Goal: Information Seeking & Learning: Compare options

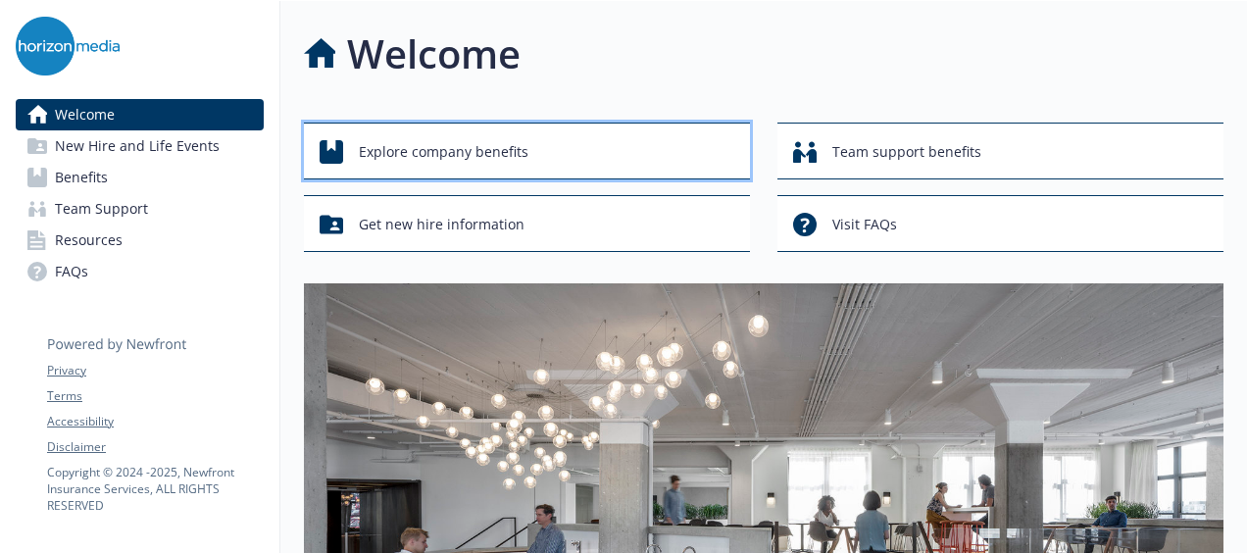
click at [419, 153] on span "Explore company benefits" at bounding box center [444, 151] width 170 height 37
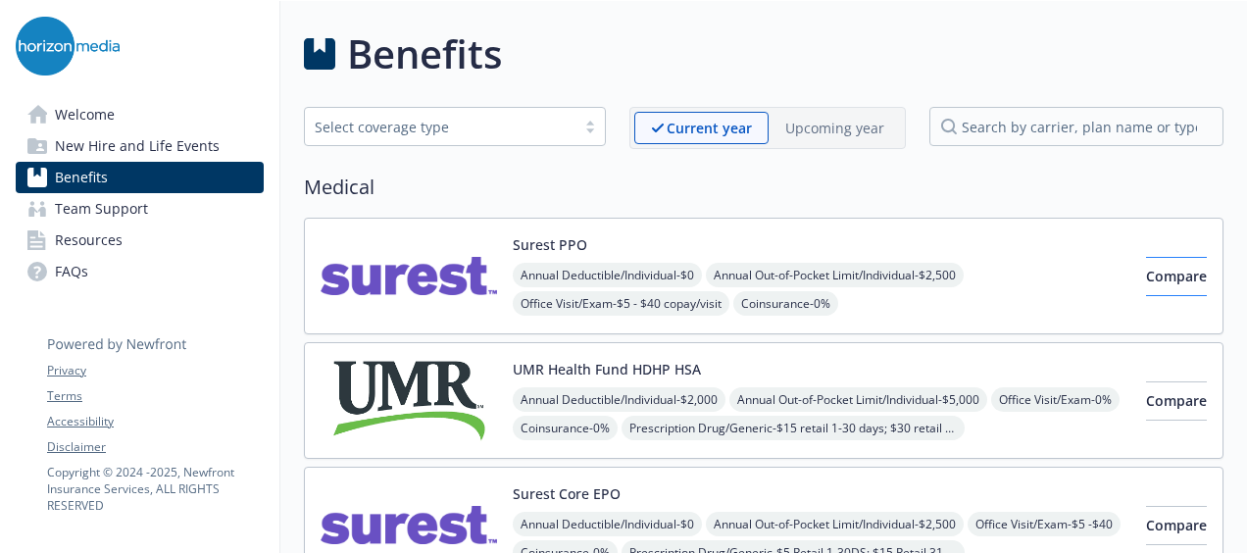
click at [1156, 280] on span "Compare" at bounding box center [1176, 276] width 61 height 19
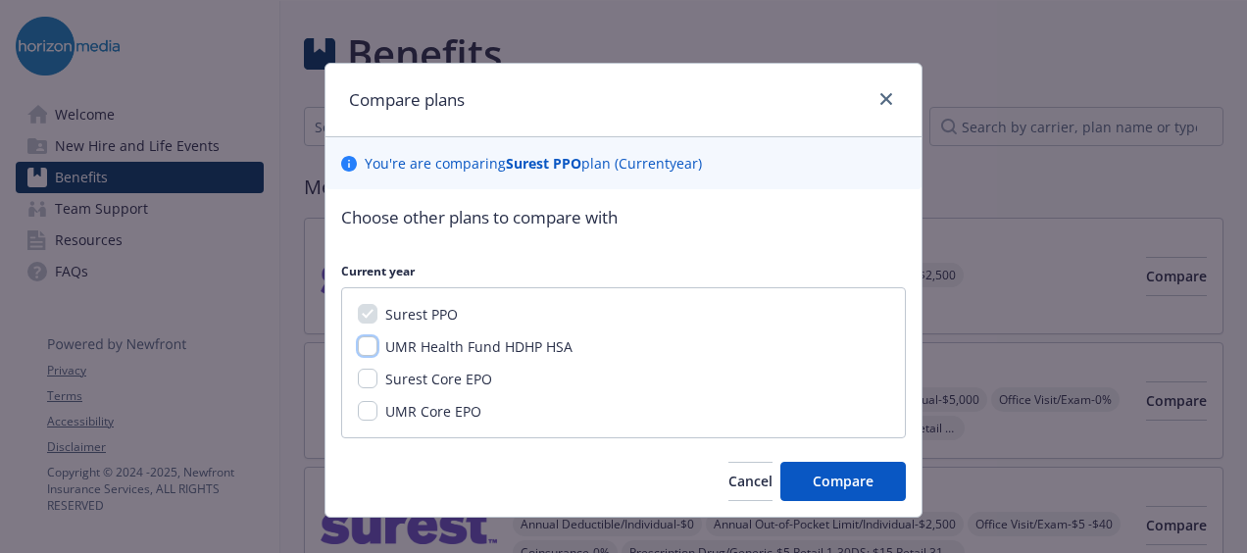
click at [359, 343] on input "UMR Health Fund HDHP HSA" at bounding box center [368, 346] width 20 height 20
checkbox input "true"
click at [358, 382] on input "Surest Core EPO" at bounding box center [368, 378] width 20 height 20
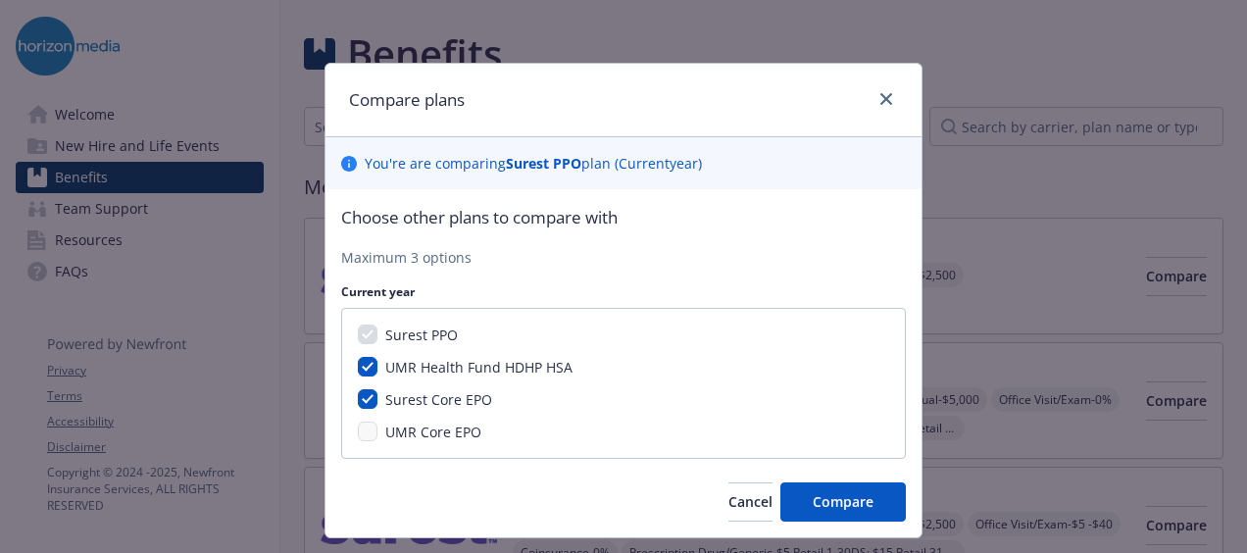
click at [377, 437] on div "UMR Core EPO" at bounding box center [431, 431] width 108 height 21
click at [368, 443] on div "Surest PPO UMR Health Fund HDHP HSA Surest Core EPO UMR Core EPO" at bounding box center [623, 383] width 564 height 151
click at [358, 438] on div "UMR Core EPO" at bounding box center [623, 431] width 531 height 21
click at [361, 408] on input "Surest Core EPO" at bounding box center [368, 399] width 20 height 20
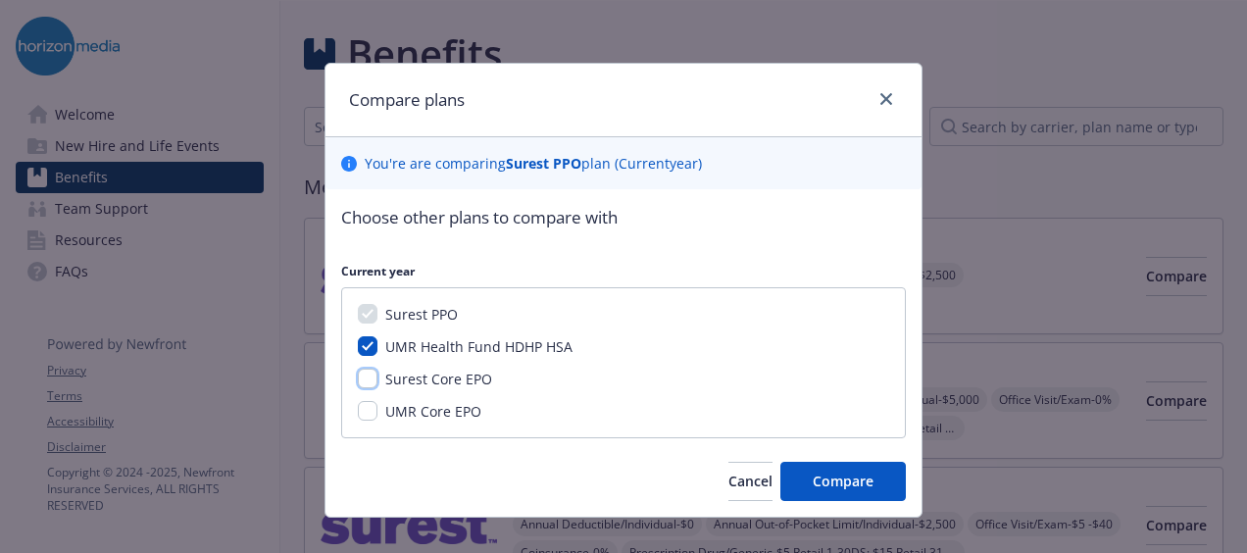
click at [359, 375] on input "Surest Core EPO" at bounding box center [368, 378] width 20 height 20
checkbox input "true"
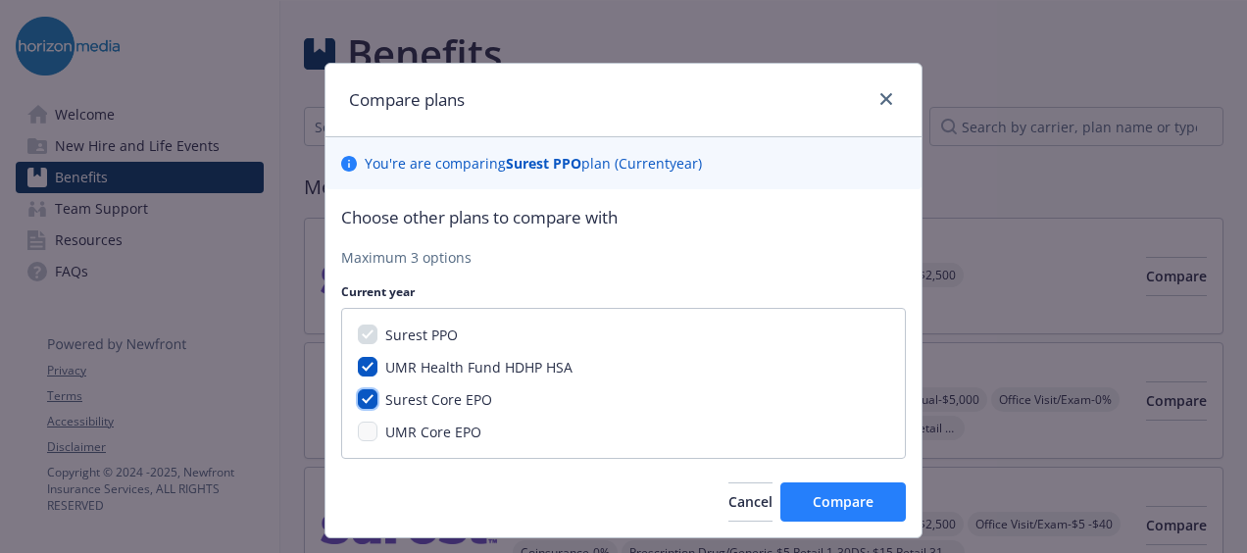
click at [853, 500] on span "Compare" at bounding box center [842, 501] width 61 height 19
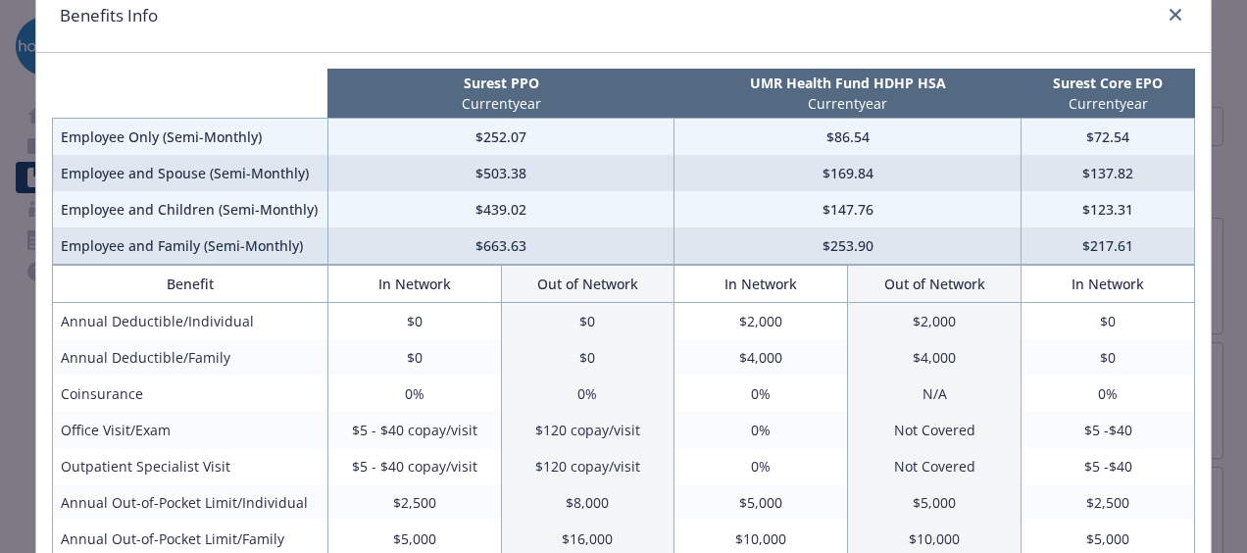
scroll to position [85, 0]
click at [1171, 18] on icon "close" at bounding box center [1175, 14] width 12 height 12
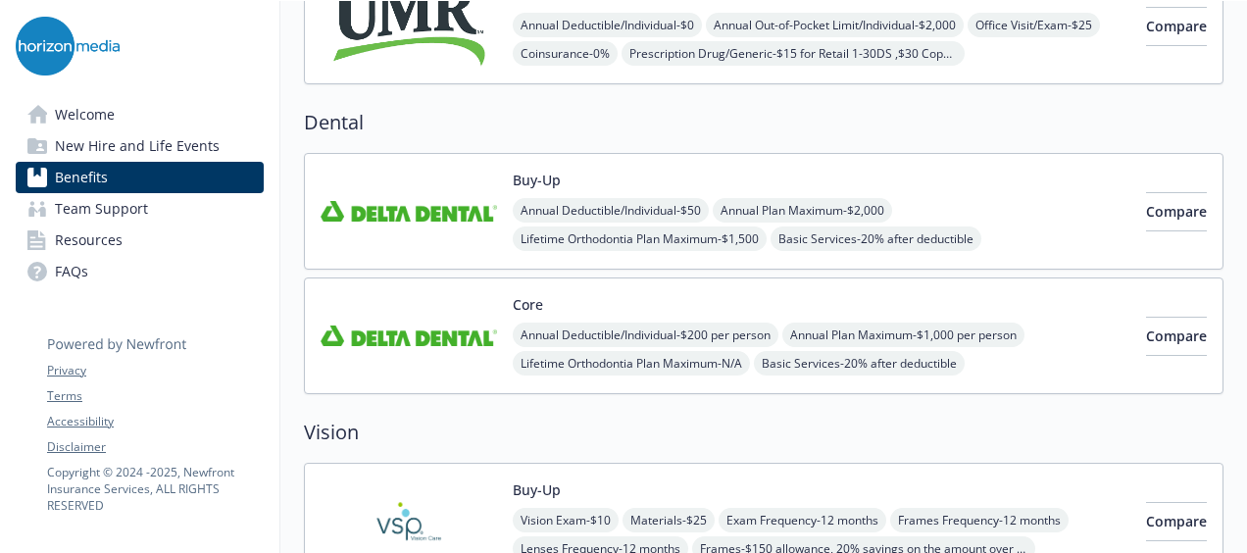
scroll to position [625, 0]
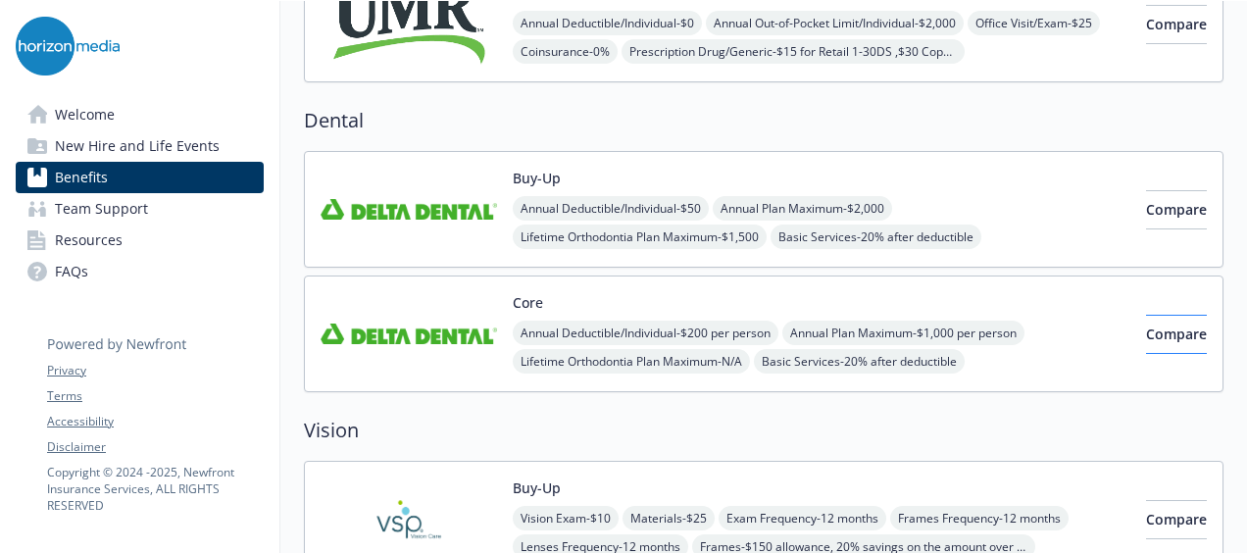
click at [1148, 324] on span "Compare" at bounding box center [1176, 333] width 61 height 19
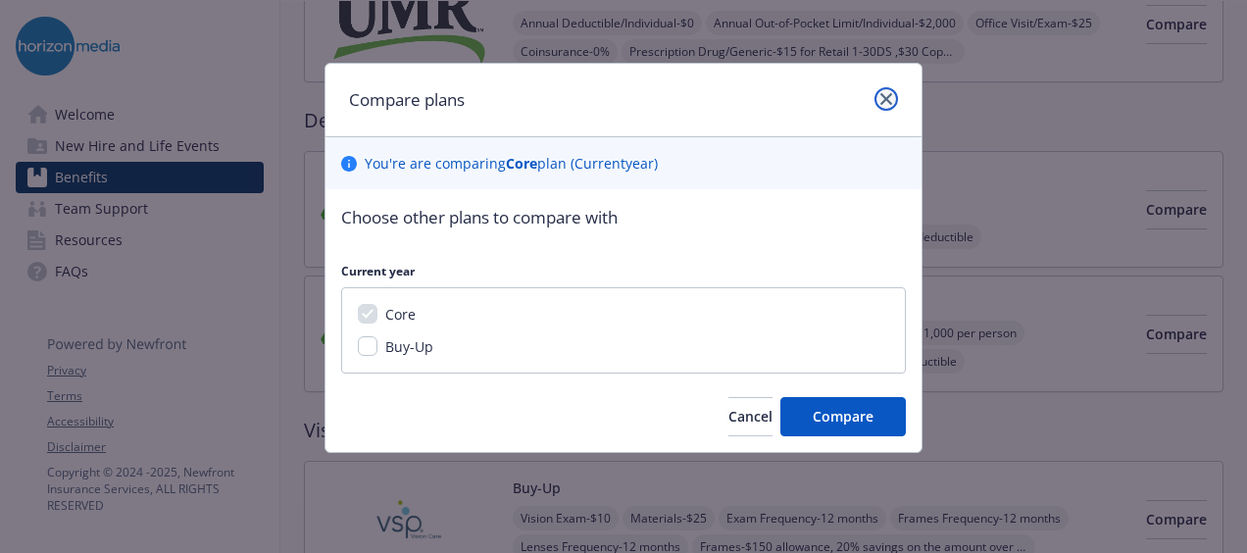
click at [886, 104] on icon "close" at bounding box center [886, 99] width 12 height 12
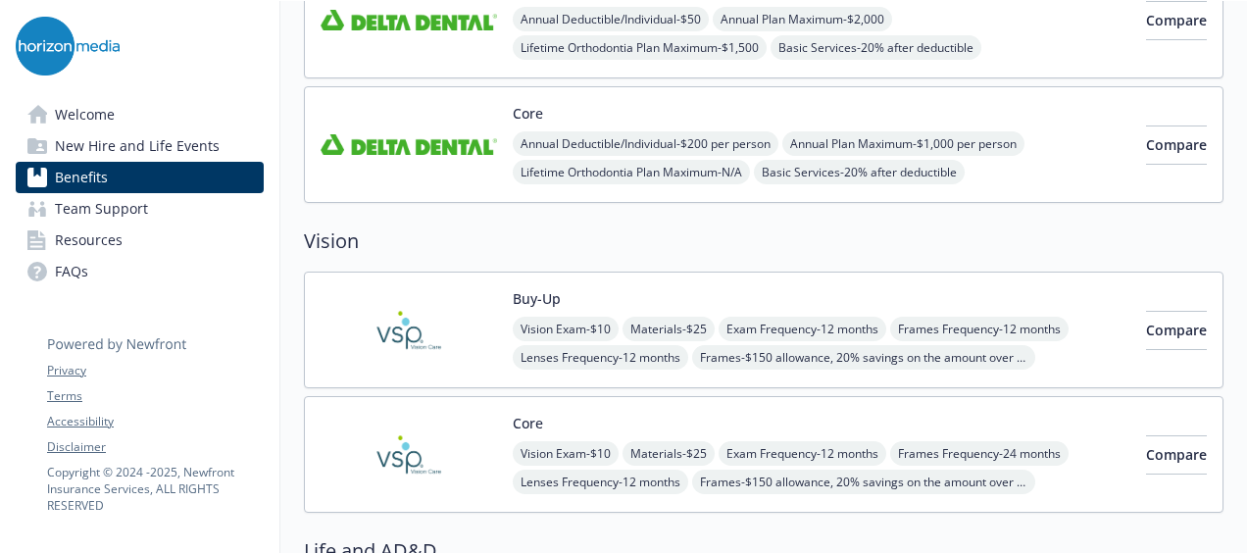
scroll to position [818, 0]
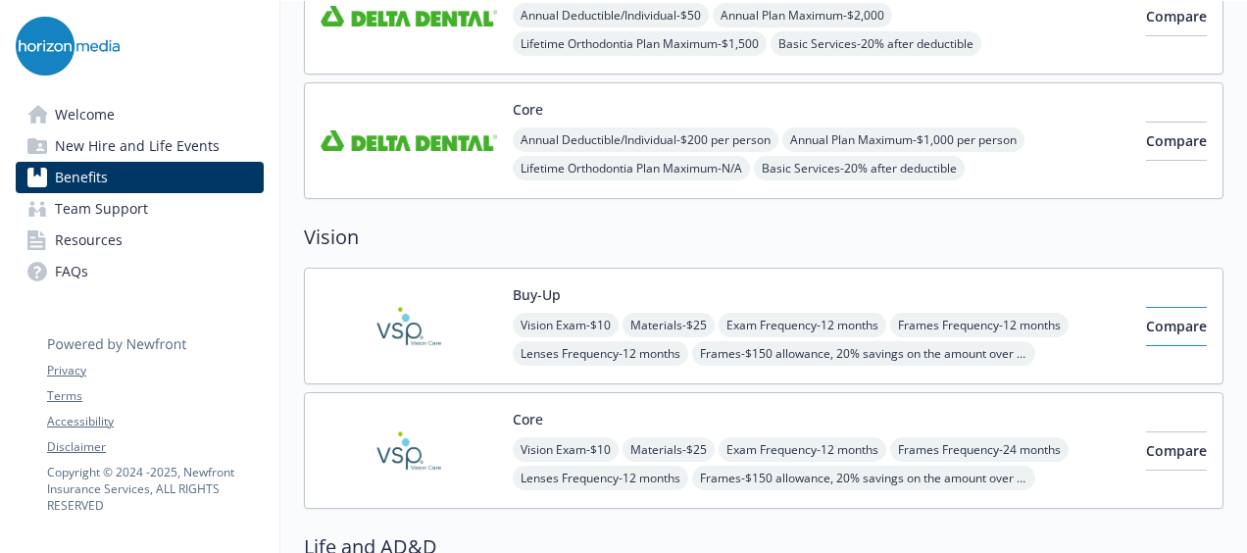
click at [1164, 326] on span "Compare" at bounding box center [1176, 326] width 61 height 19
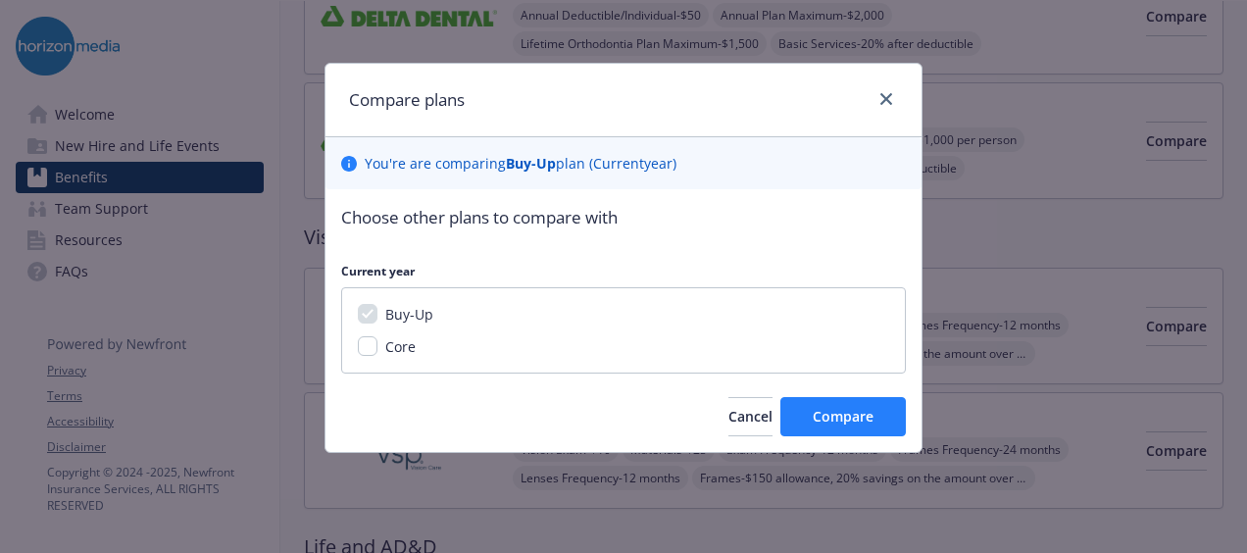
click at [842, 417] on span "Compare" at bounding box center [842, 416] width 61 height 19
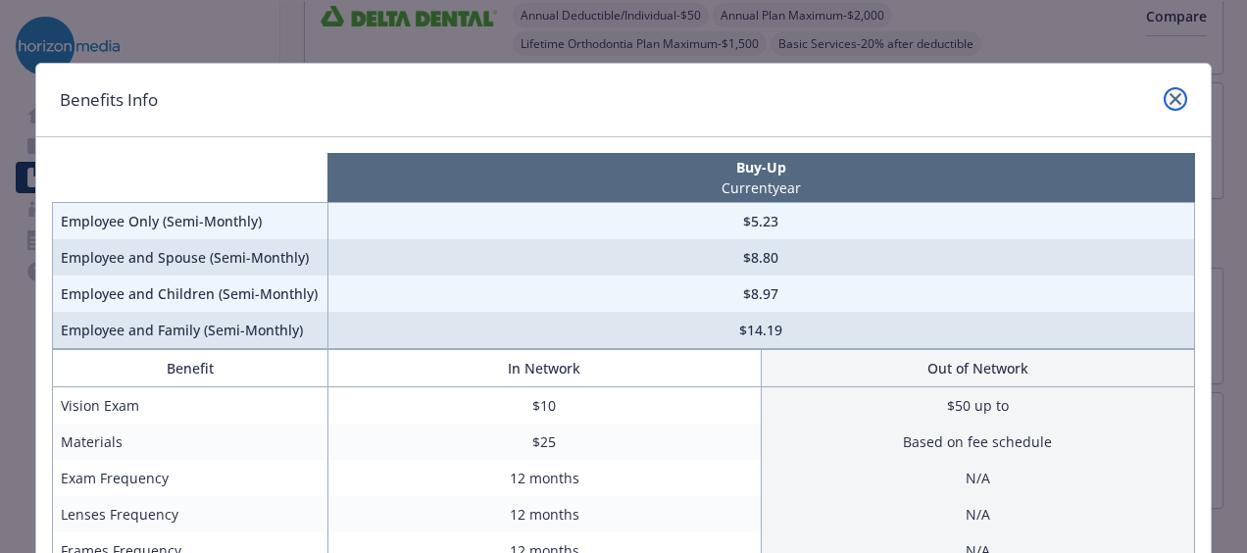
click at [1169, 98] on icon "close" at bounding box center [1175, 99] width 12 height 12
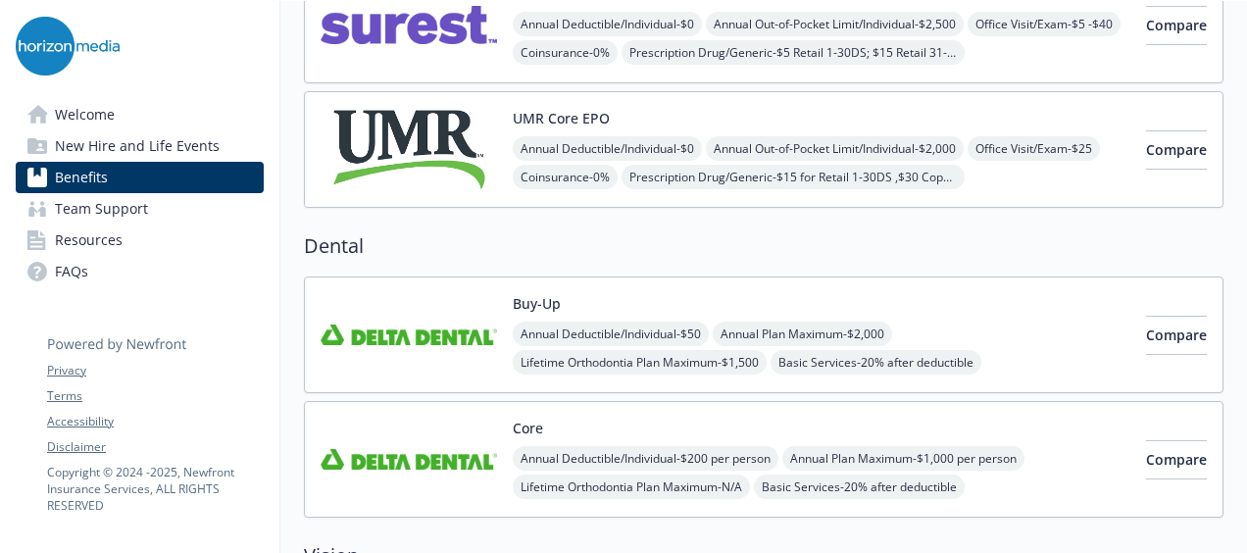
scroll to position [501, 0]
click at [1150, 453] on span "Compare" at bounding box center [1176, 458] width 61 height 19
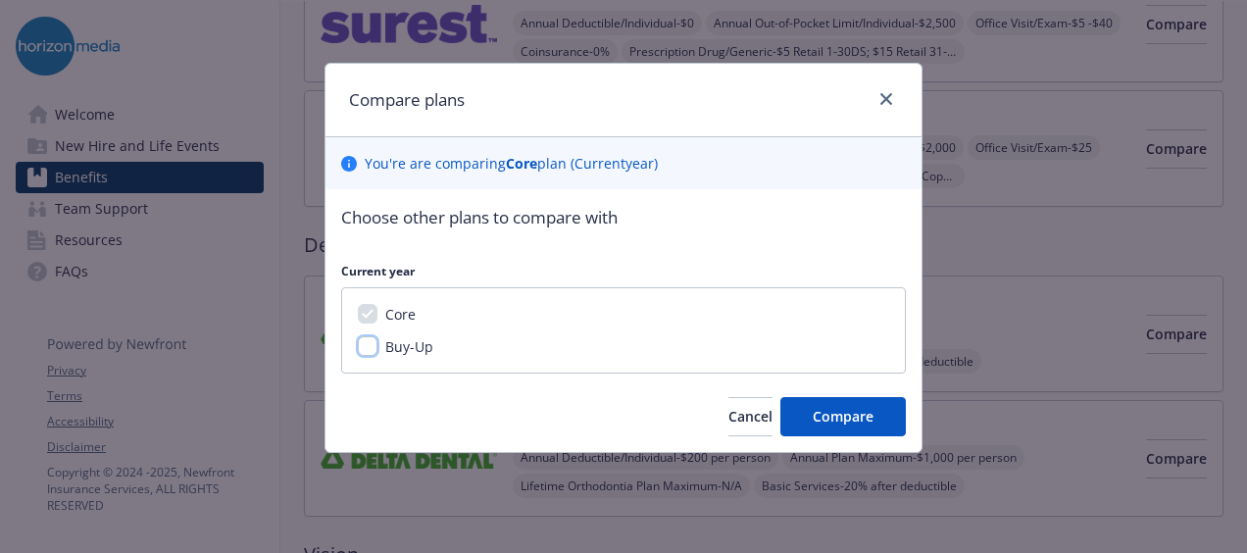
click at [367, 343] on input "Buy-Up" at bounding box center [368, 346] width 20 height 20
checkbox input "true"
click at [857, 417] on span "Compare" at bounding box center [842, 416] width 61 height 19
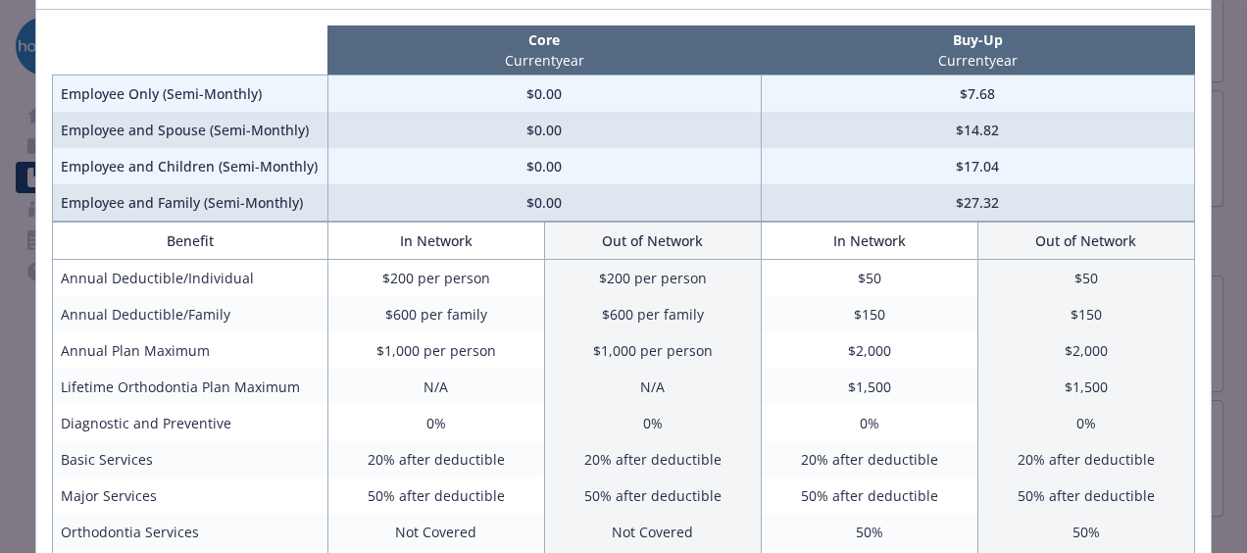
scroll to position [129, 0]
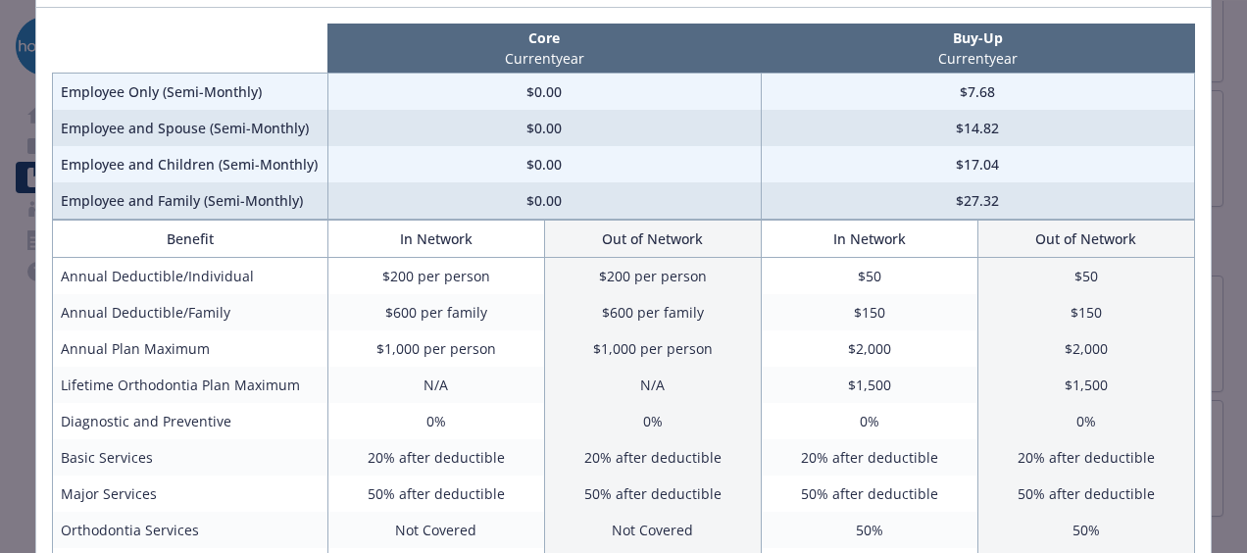
click at [474, 403] on td "0%" at bounding box center [435, 421] width 217 height 36
click at [894, 396] on td "$1,500" at bounding box center [868, 385] width 217 height 36
click at [1025, 158] on td "$17.04" at bounding box center [976, 164] width 433 height 36
click at [973, 116] on td "$14.82" at bounding box center [976, 128] width 433 height 36
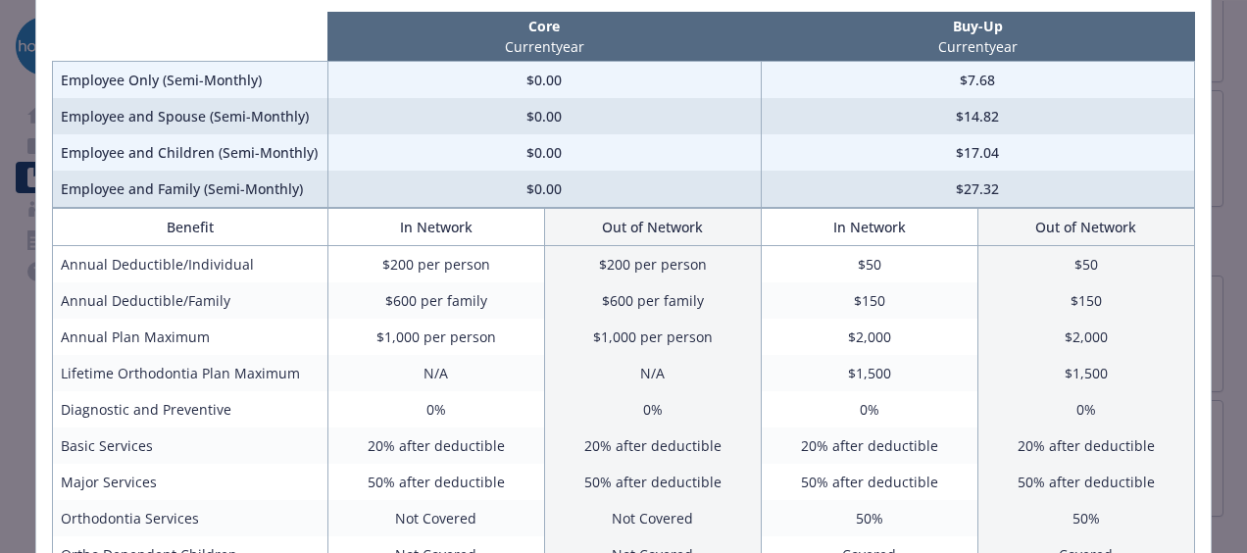
scroll to position [142, 0]
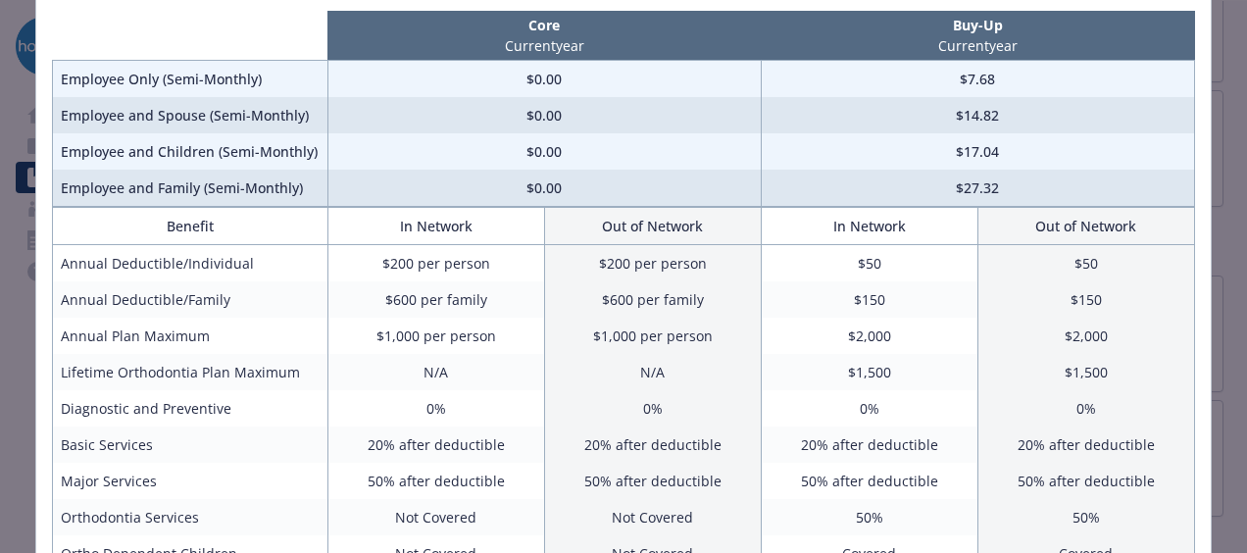
click at [174, 434] on td "Basic Services" at bounding box center [190, 444] width 275 height 36
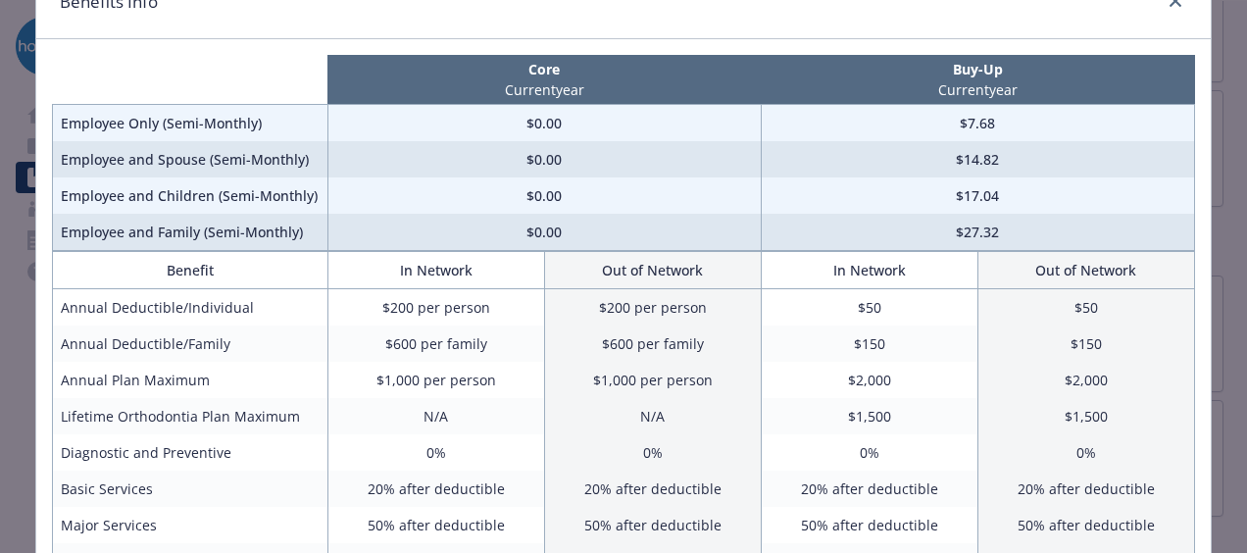
scroll to position [37, 0]
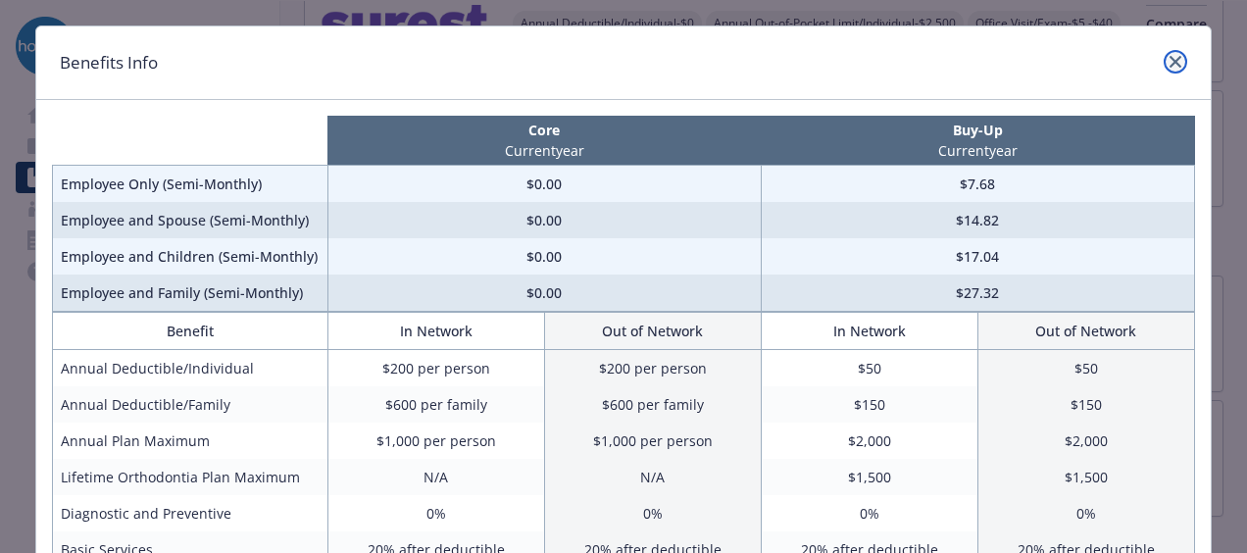
click at [1169, 63] on icon "close" at bounding box center [1175, 62] width 12 height 12
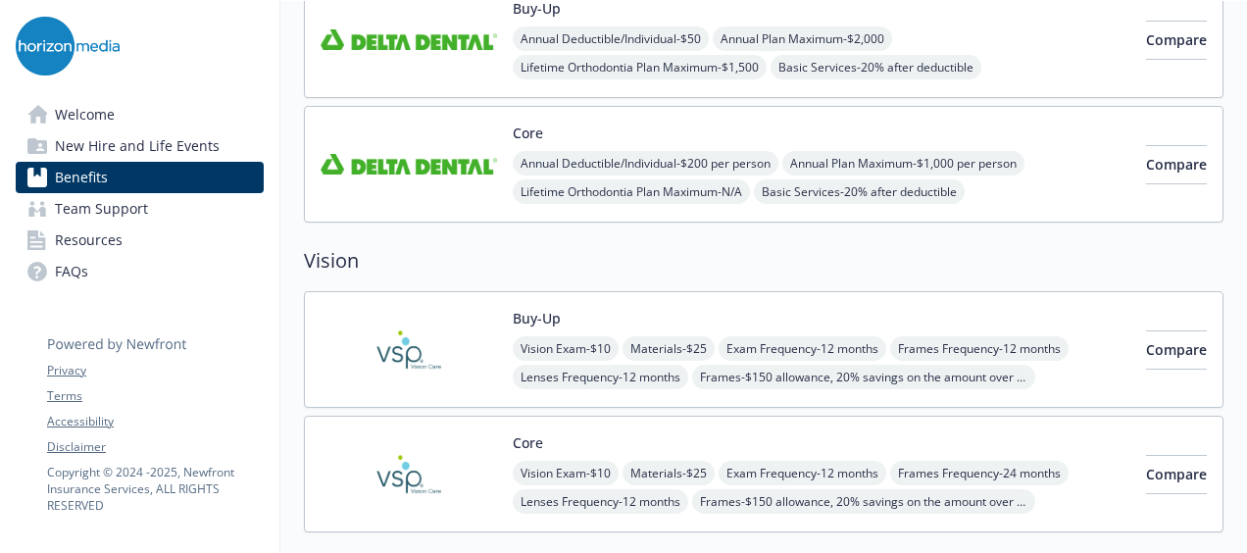
scroll to position [809, 0]
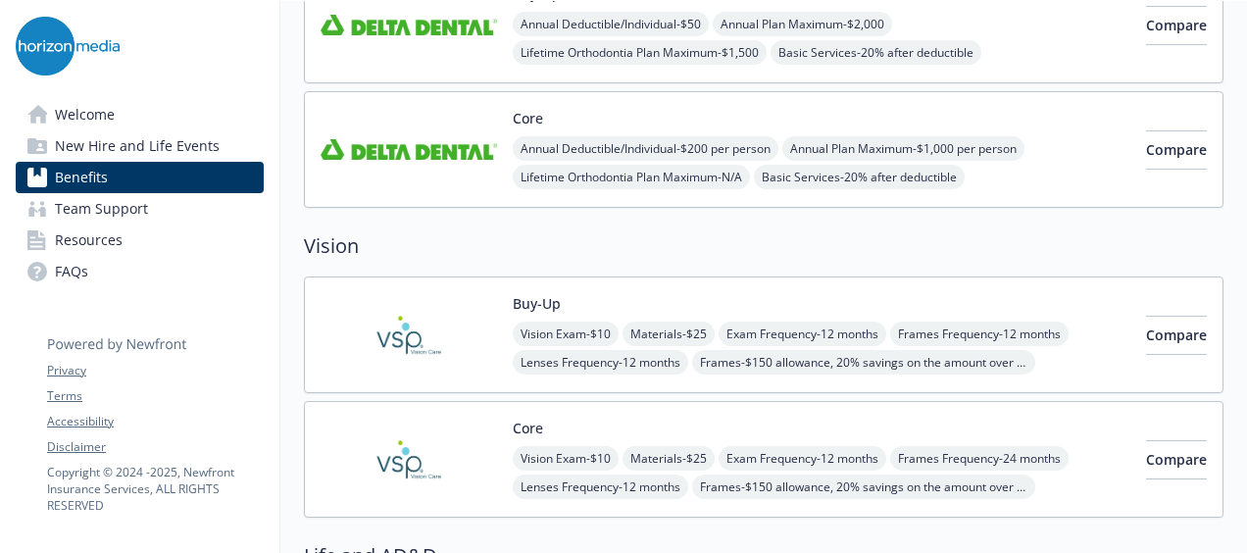
click at [1150, 331] on span "Compare" at bounding box center [1176, 334] width 61 height 19
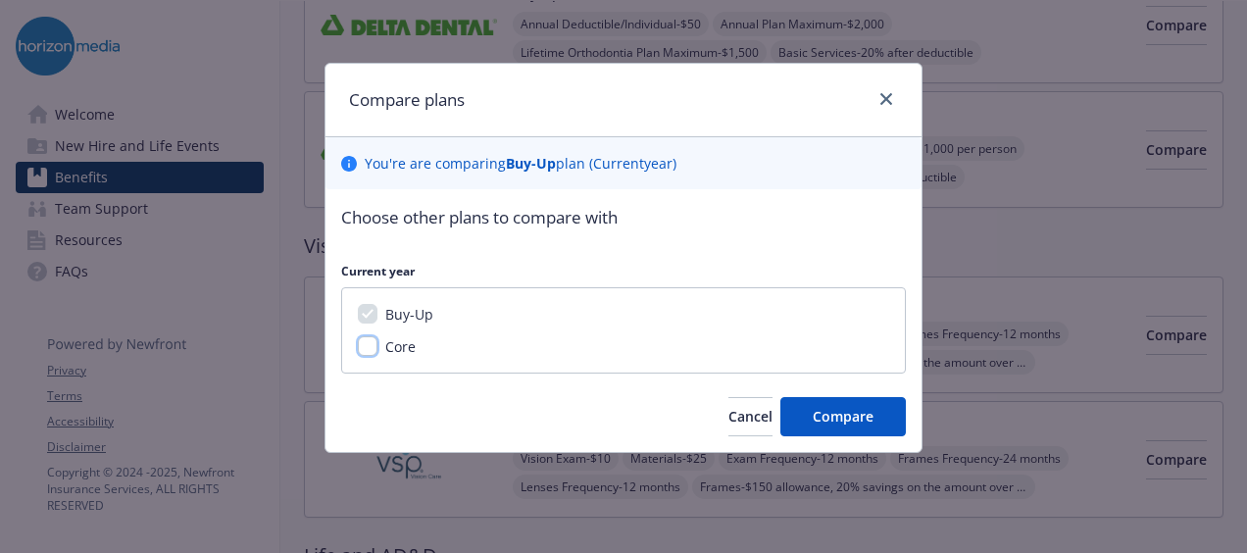
click at [367, 343] on input "Core" at bounding box center [368, 346] width 20 height 20
checkbox input "true"
click at [855, 426] on button "Compare" at bounding box center [842, 416] width 125 height 39
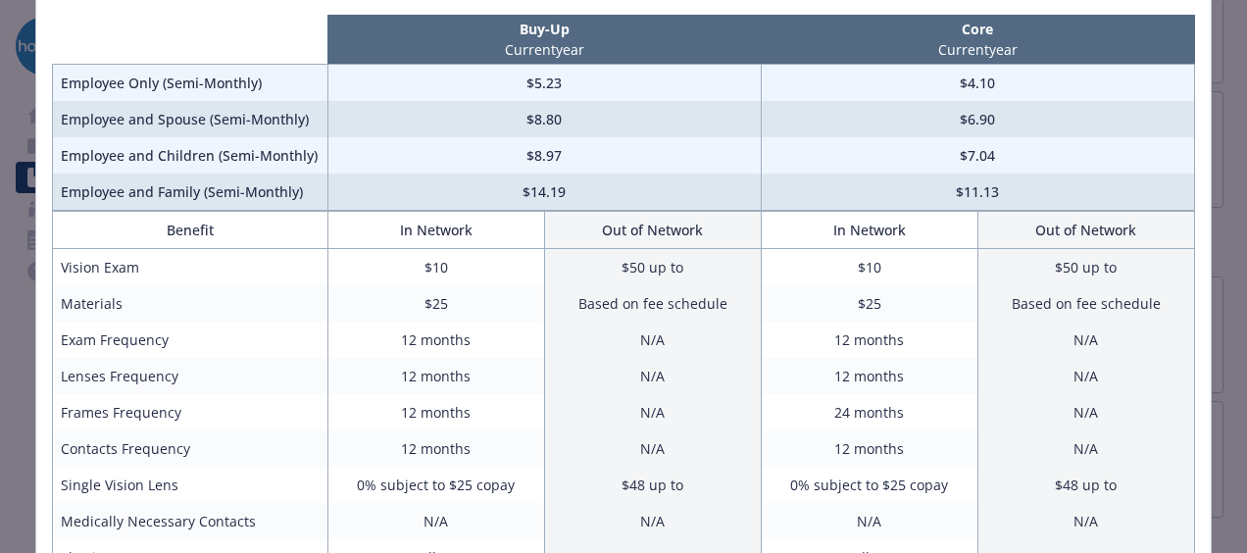
scroll to position [139, 0]
click at [528, 123] on td "$8.80" at bounding box center [543, 118] width 433 height 36
click at [987, 85] on td "$4.10" at bounding box center [976, 82] width 433 height 37
click at [984, 47] on p "Current year" at bounding box center [976, 48] width 425 height 21
click at [978, 114] on td "$6.90" at bounding box center [976, 118] width 433 height 36
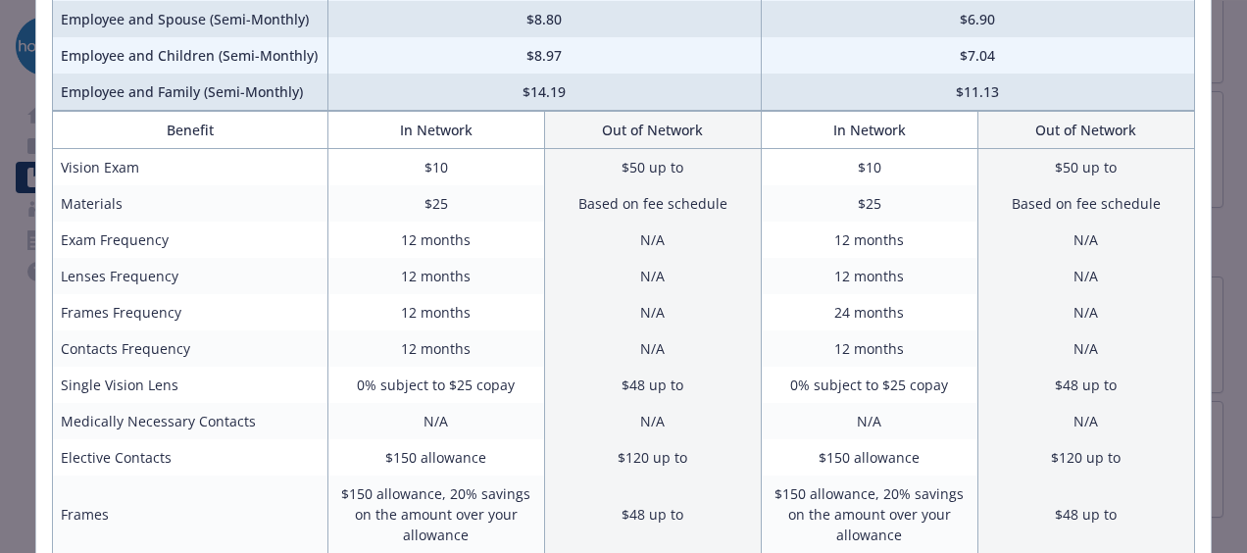
scroll to position [245, 0]
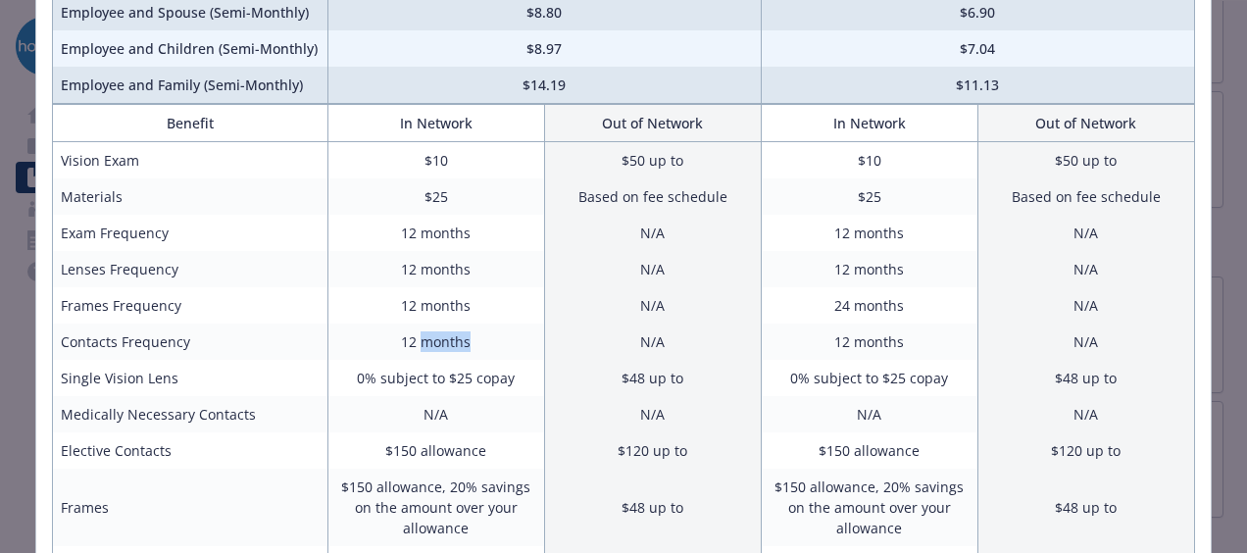
click at [892, 335] on td "12 months" at bounding box center [868, 341] width 217 height 36
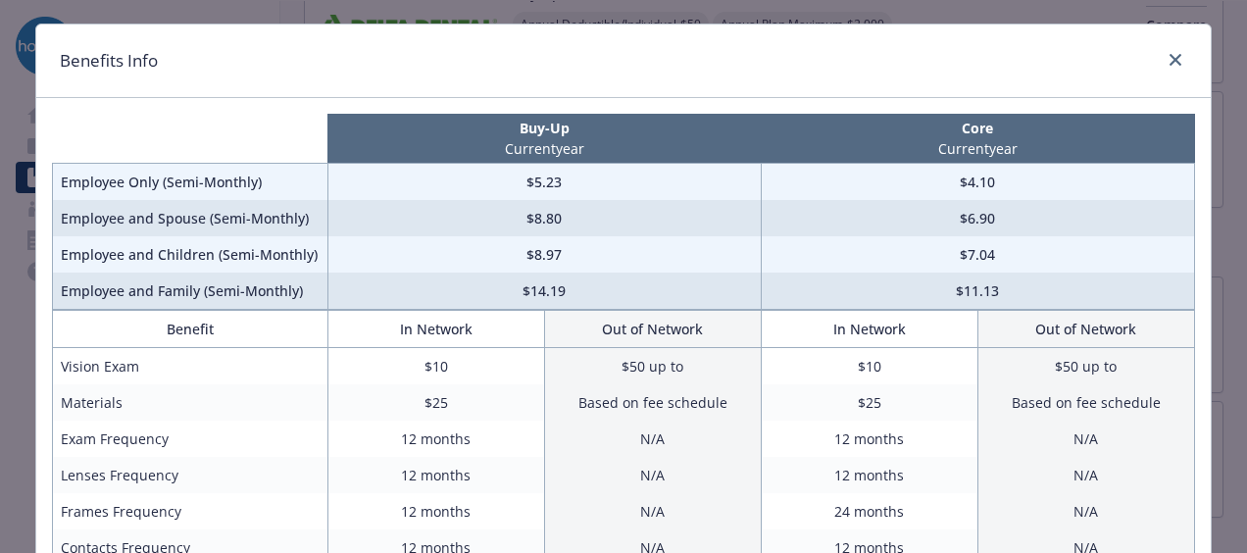
scroll to position [19, 0]
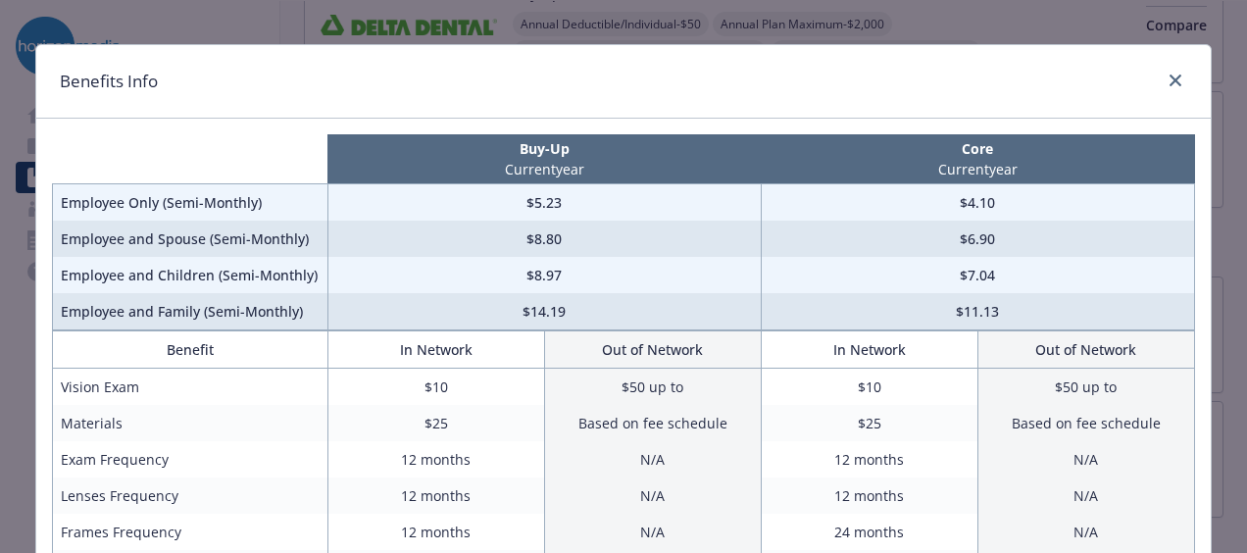
click at [524, 208] on td "$5.23" at bounding box center [543, 202] width 433 height 37
click at [1169, 79] on icon "close" at bounding box center [1175, 80] width 12 height 12
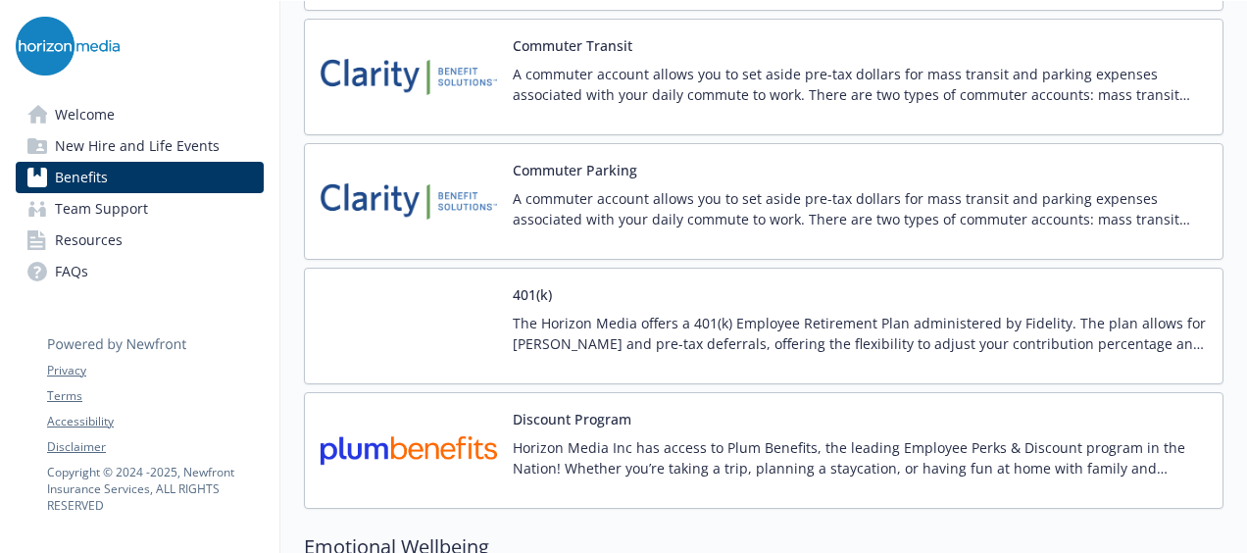
scroll to position [3304, 0]
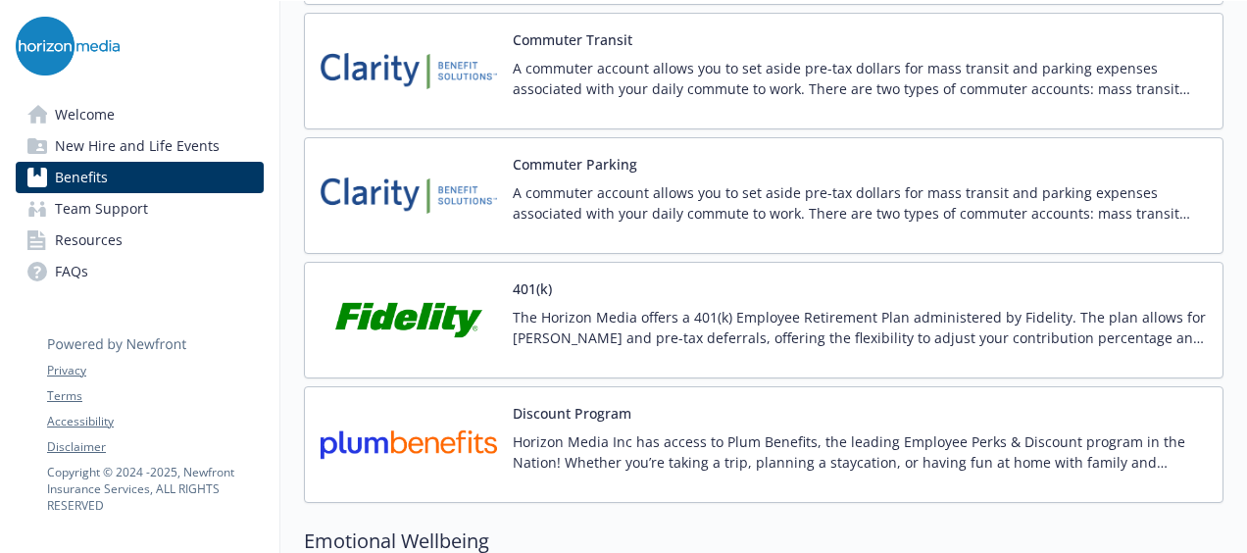
click at [1137, 318] on p "The Horizon Media offers a 401(k) Employee Retirement Plan administered by Fide…" at bounding box center [860, 327] width 694 height 41
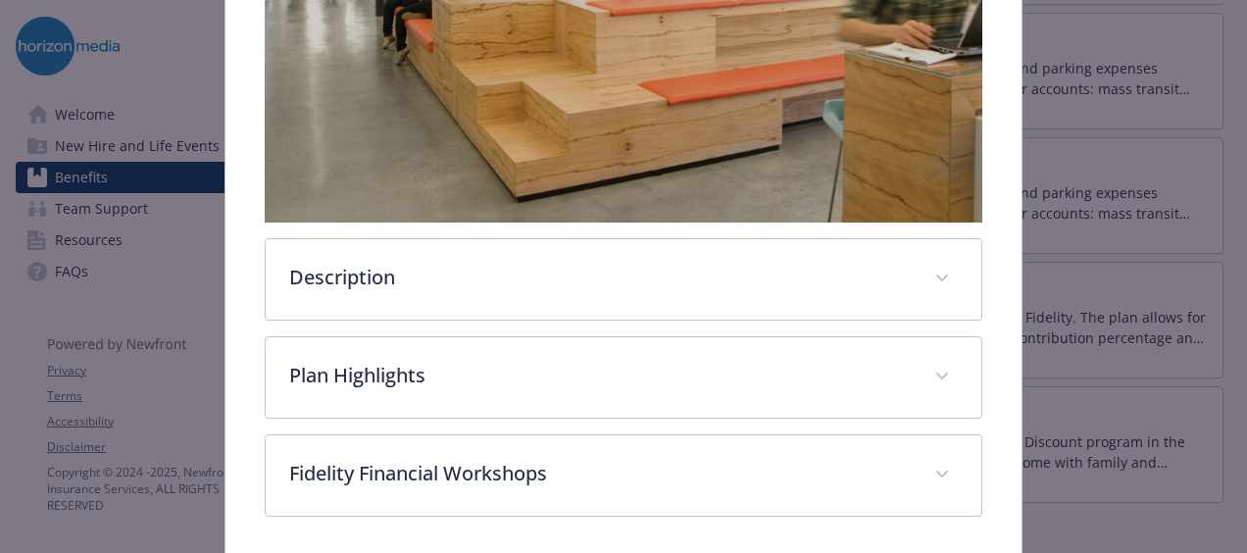
scroll to position [557, 0]
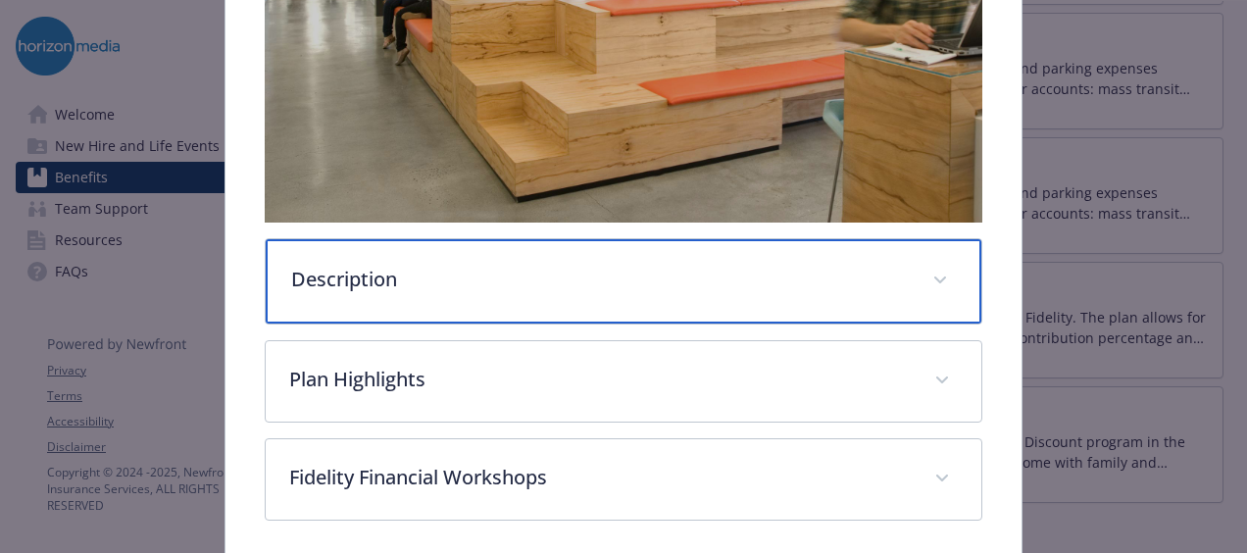
click at [913, 266] on div "Description" at bounding box center [623, 281] width 715 height 84
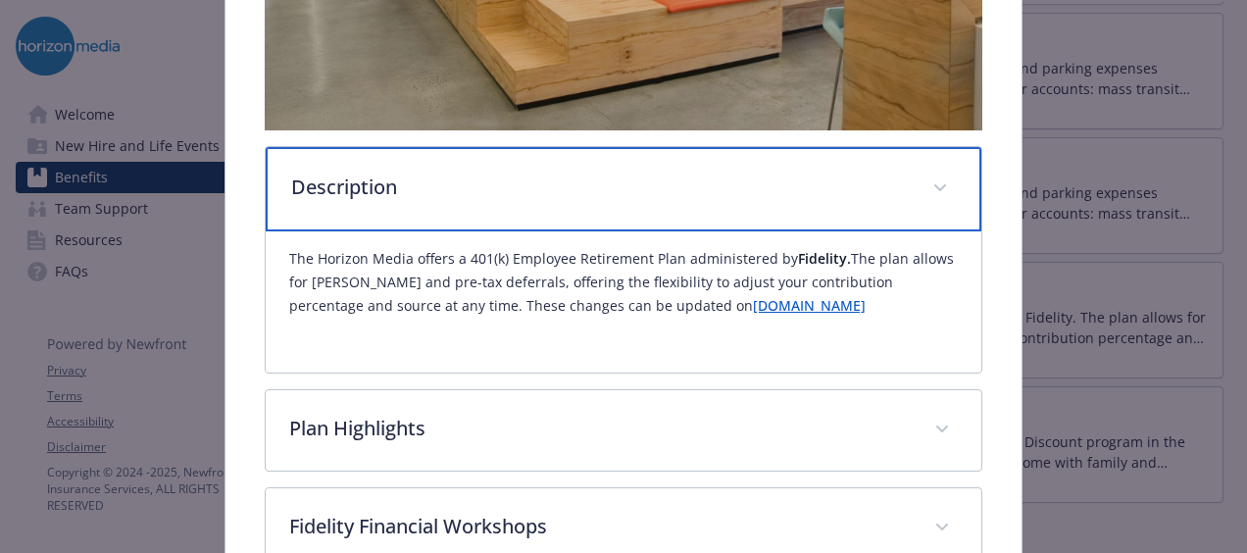
scroll to position [660, 0]
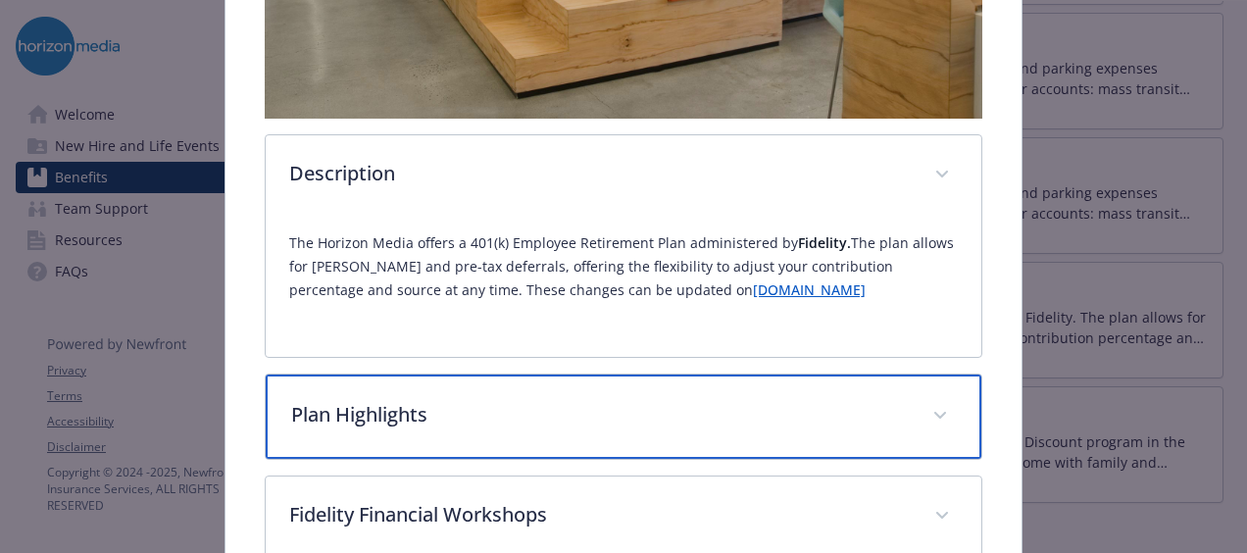
click at [934, 412] on icon "details for plan Financial Wellbeing - 401(k) - 401(k)" at bounding box center [940, 416] width 12 height 8
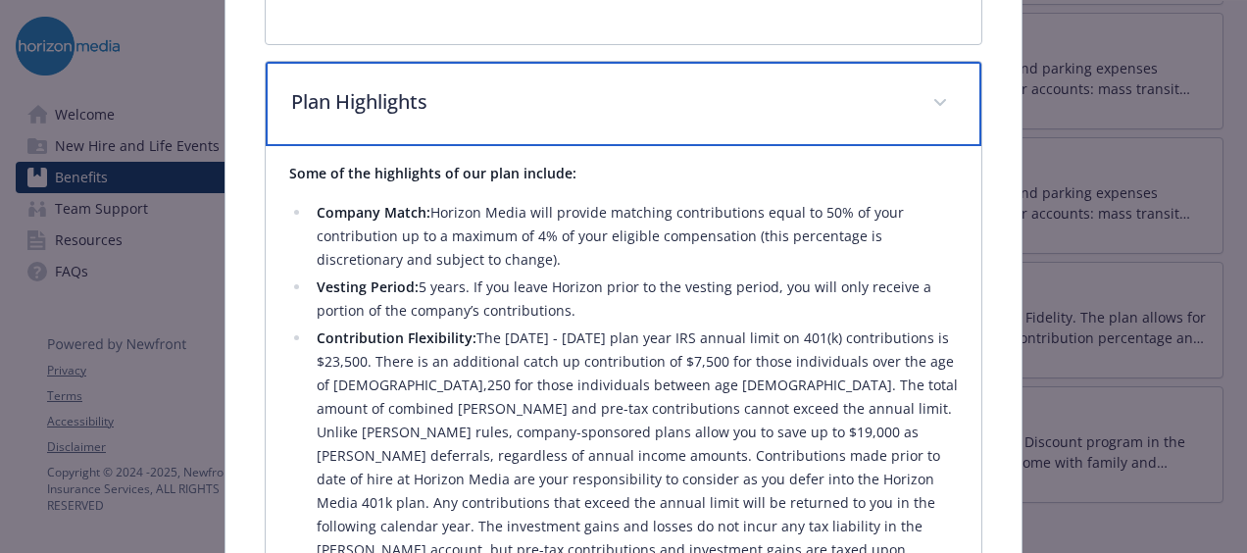
scroll to position [994, 0]
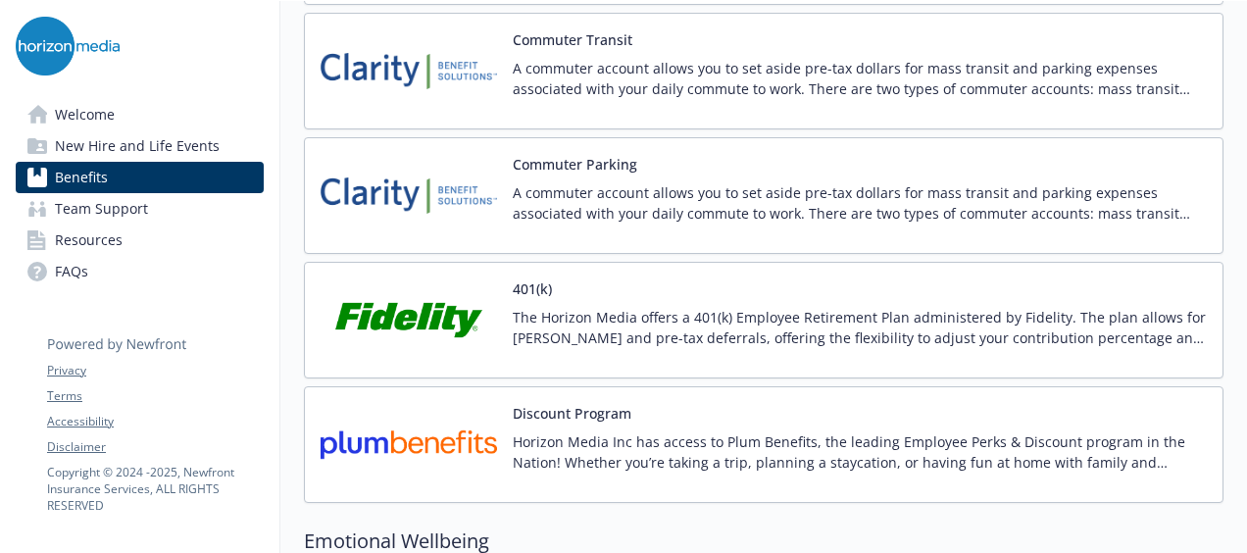
click at [1141, 327] on p "The Horizon Media offers a 401(k) Employee Retirement Plan administered by Fide…" at bounding box center [860, 327] width 694 height 41
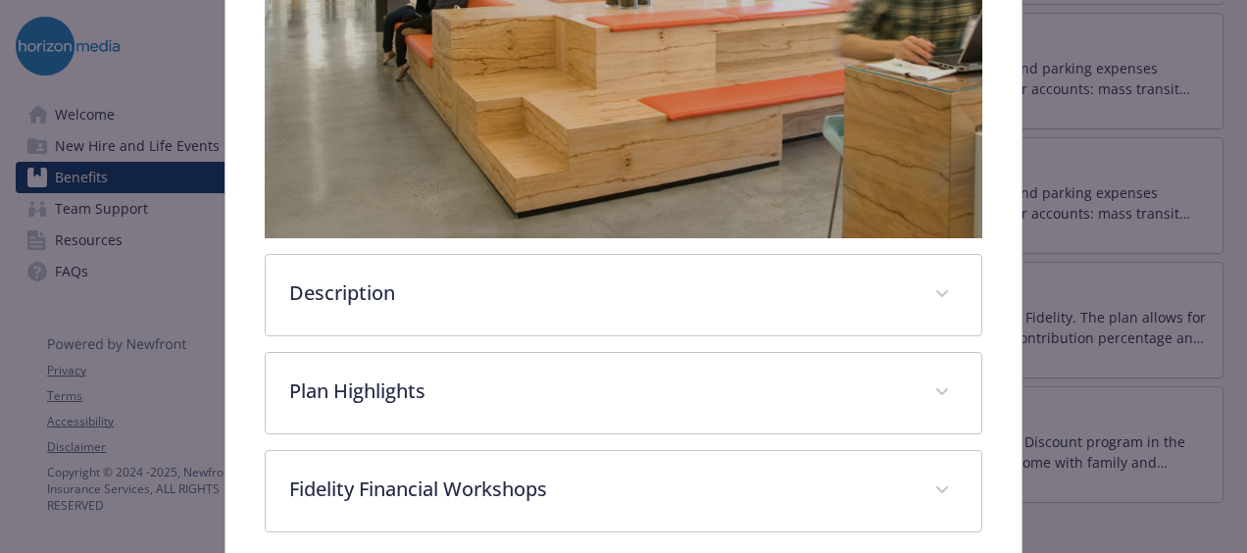
scroll to position [469, 0]
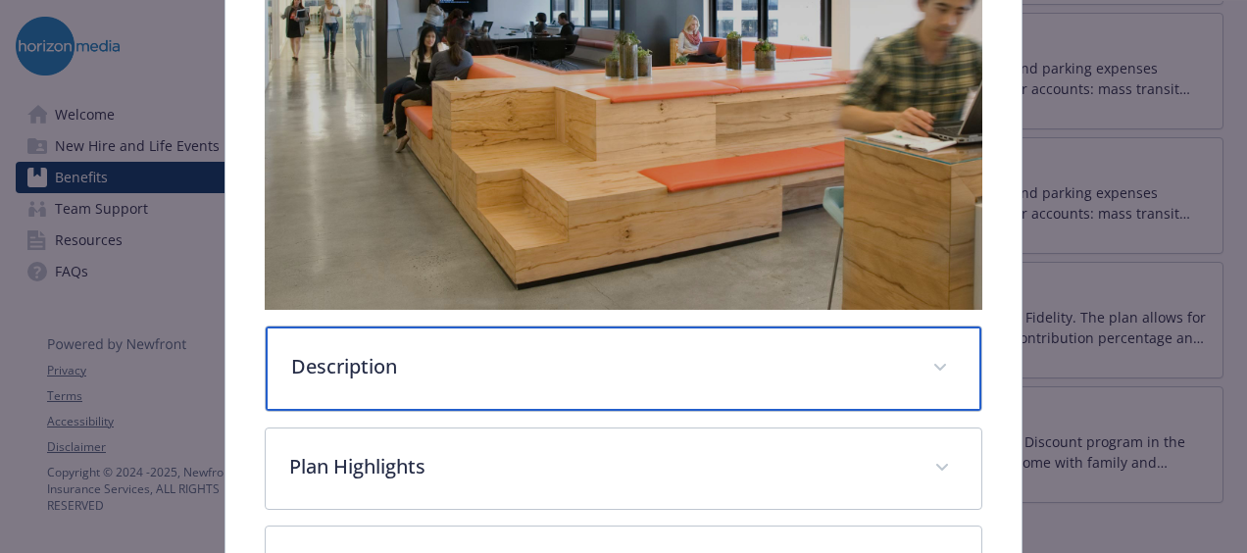
click at [931, 367] on span "details for plan Financial Wellbeing - 401(k) - 401(k)" at bounding box center [939, 367] width 31 height 31
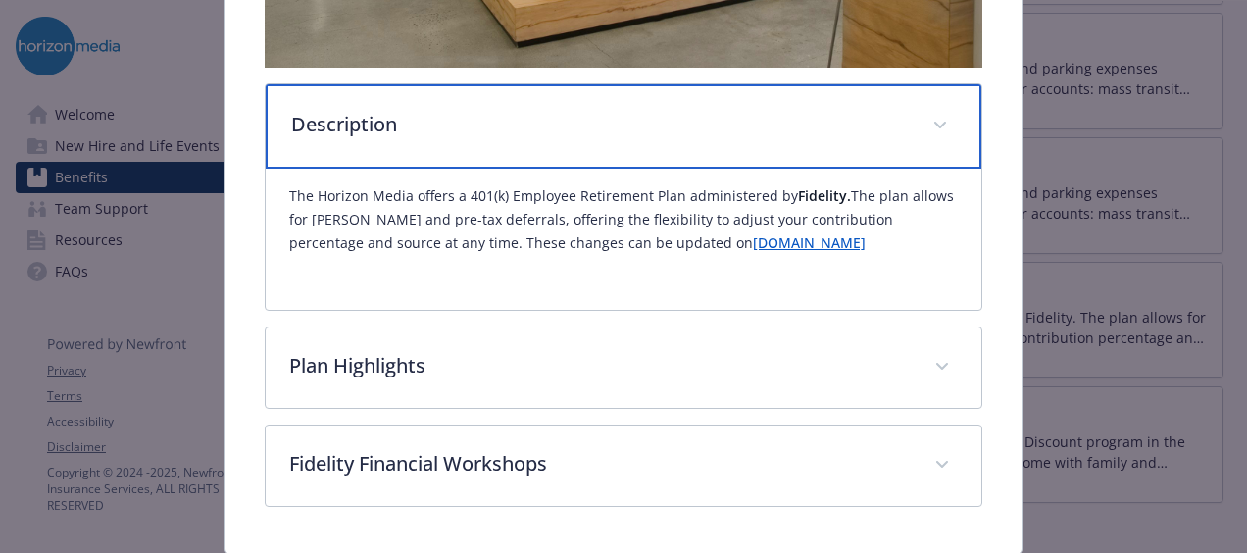
scroll to position [714, 0]
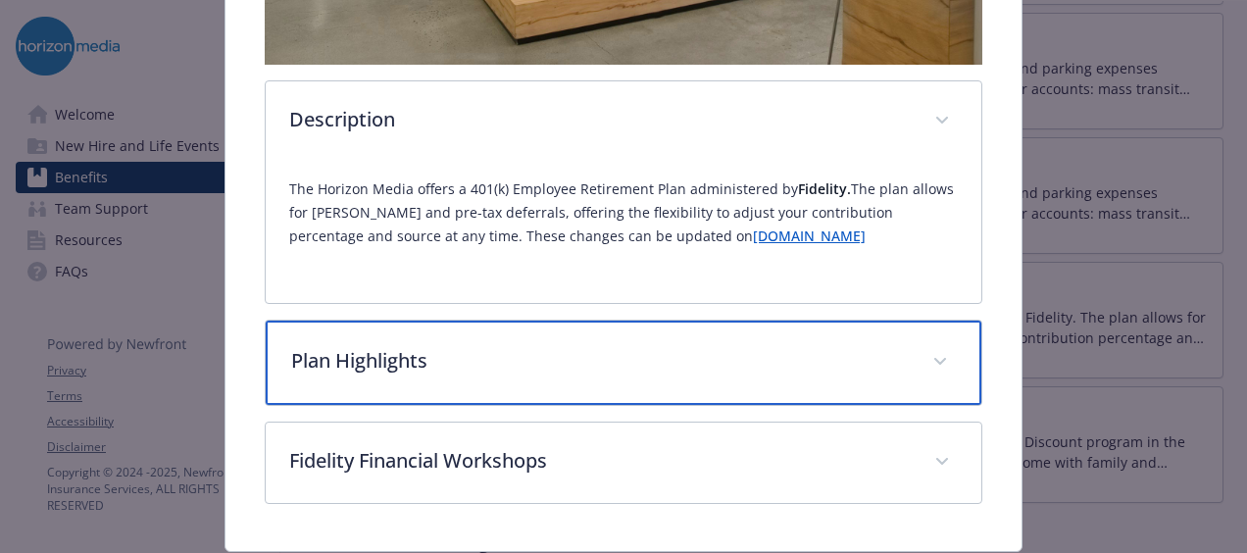
click at [928, 363] on span "details for plan Financial Wellbeing - 401(k) - 401(k)" at bounding box center [939, 361] width 31 height 31
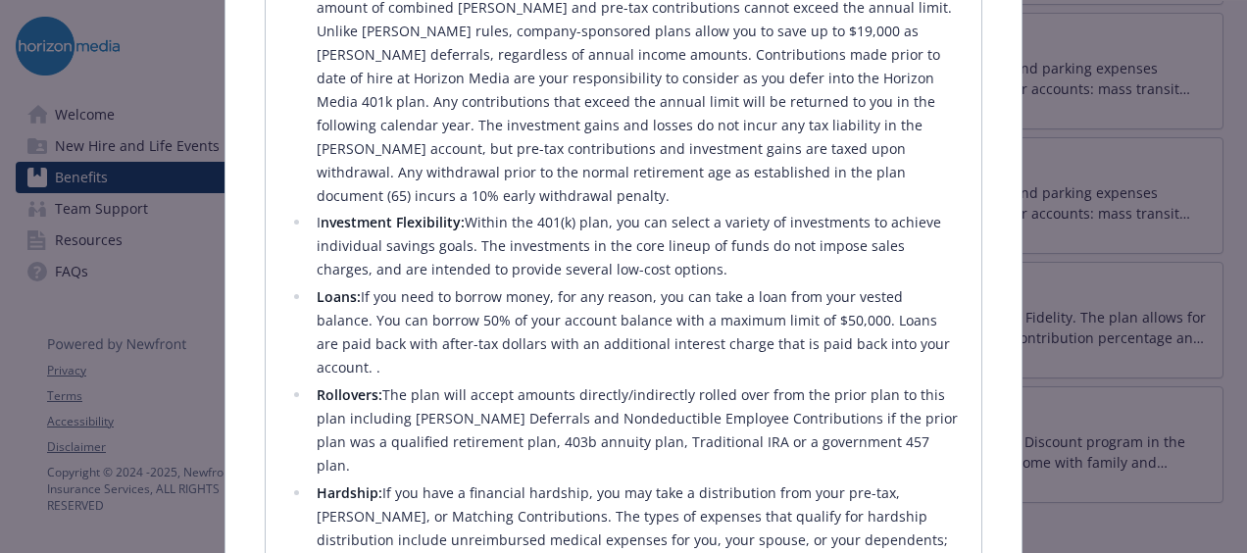
scroll to position [1377, 0]
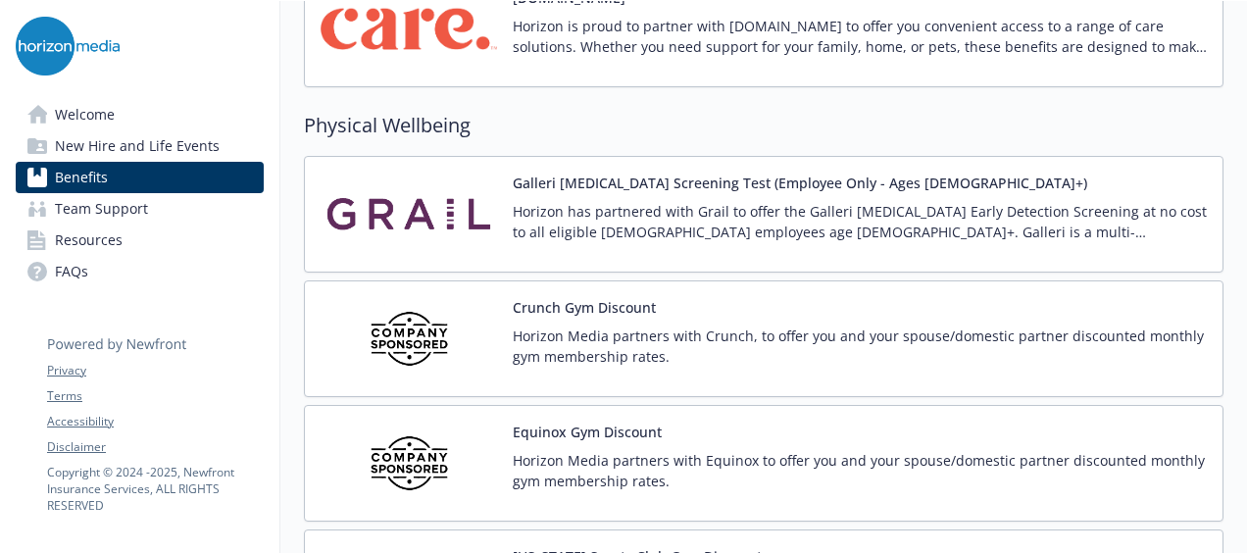
scroll to position [4345, 0]
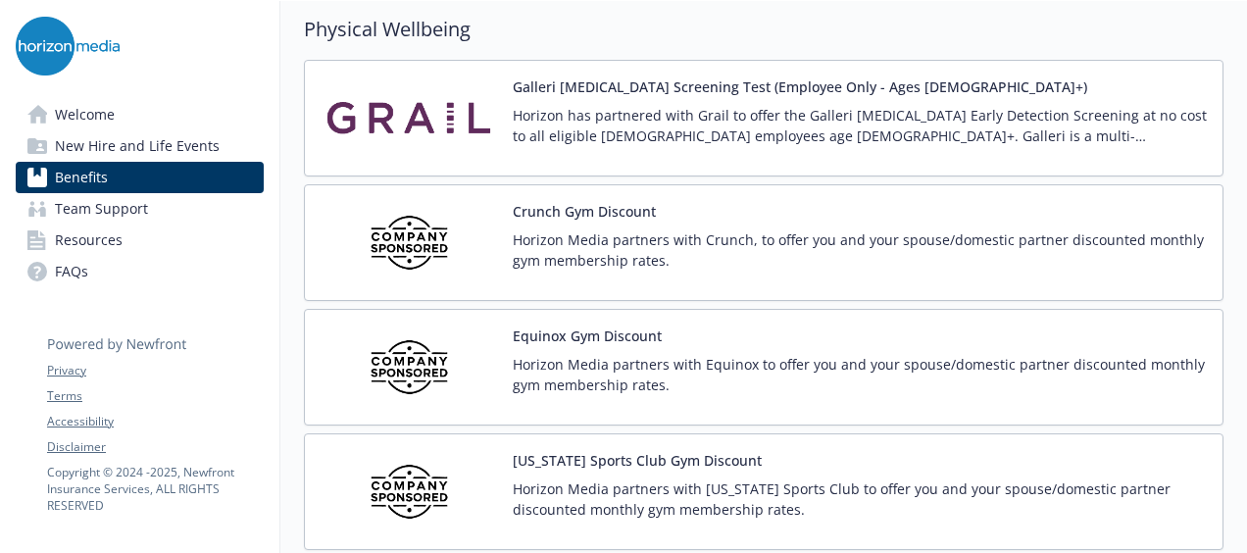
click at [1035, 361] on p "Horizon Media partners with Equinox to offer you and your spouse/domestic partn…" at bounding box center [860, 374] width 694 height 41
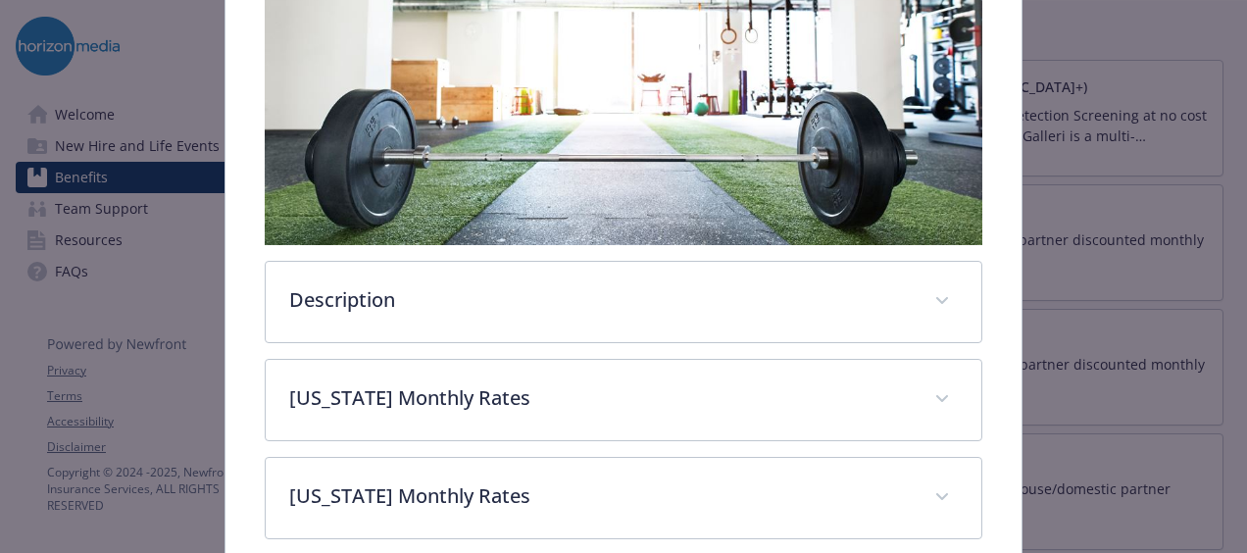
scroll to position [419, 0]
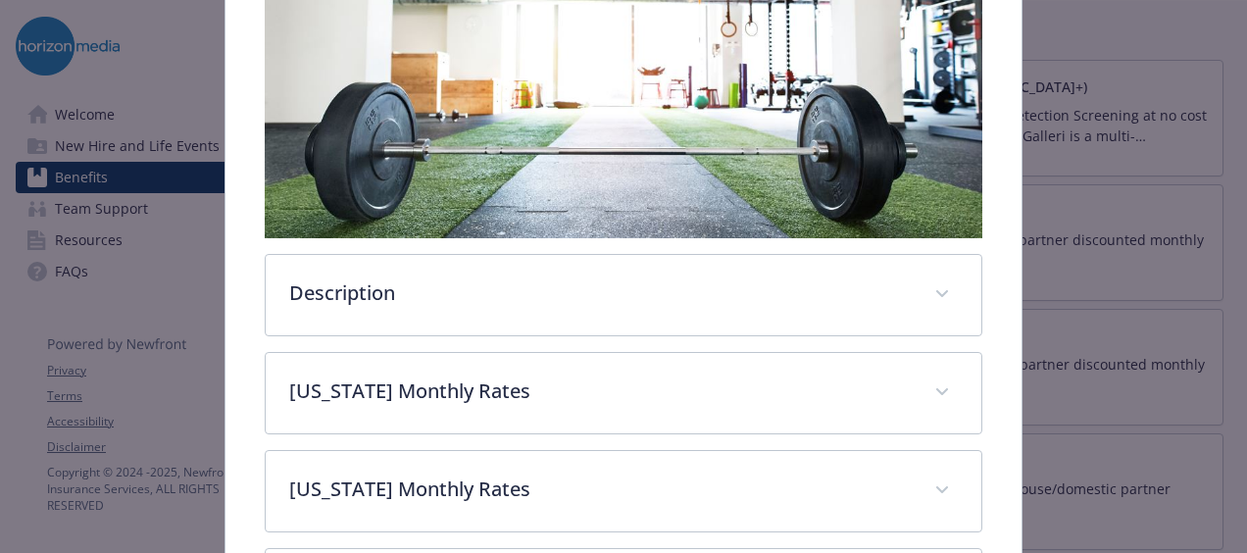
click at [893, 476] on p "[US_STATE] Monthly Rates" at bounding box center [599, 488] width 621 height 29
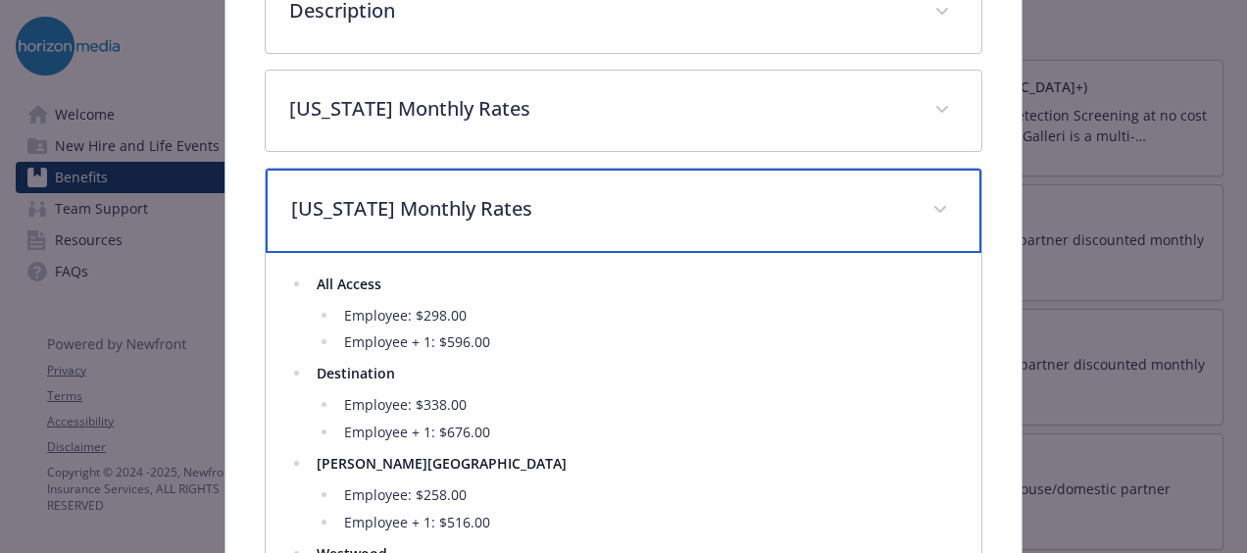
scroll to position [704, 0]
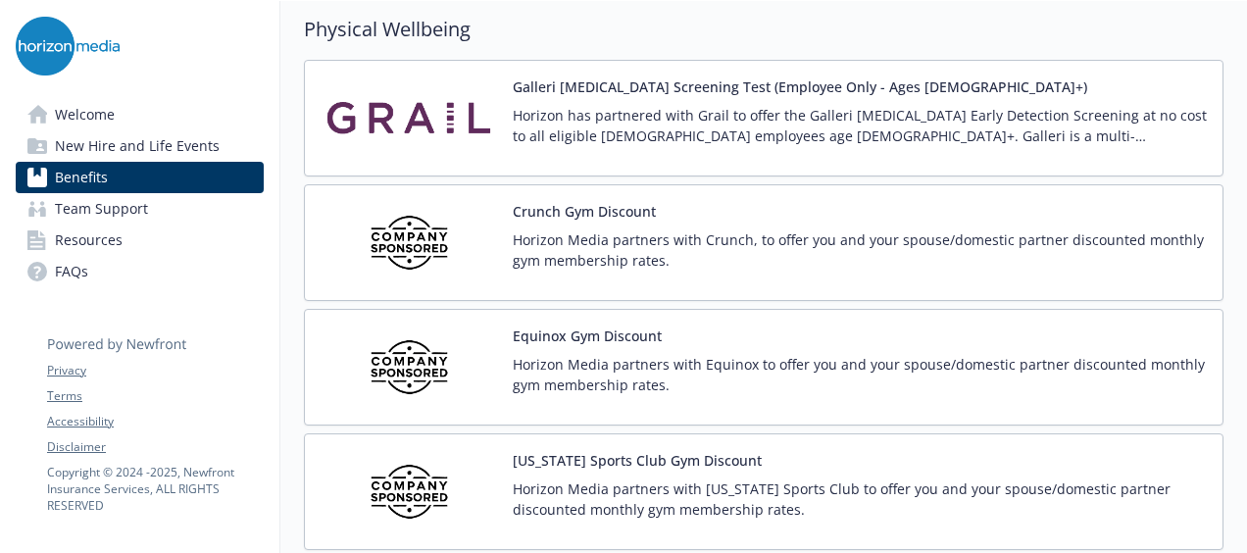
click at [1116, 233] on p "Horizon Media partners with Crunch, to offer you and your spouse/domestic partn…" at bounding box center [860, 249] width 694 height 41
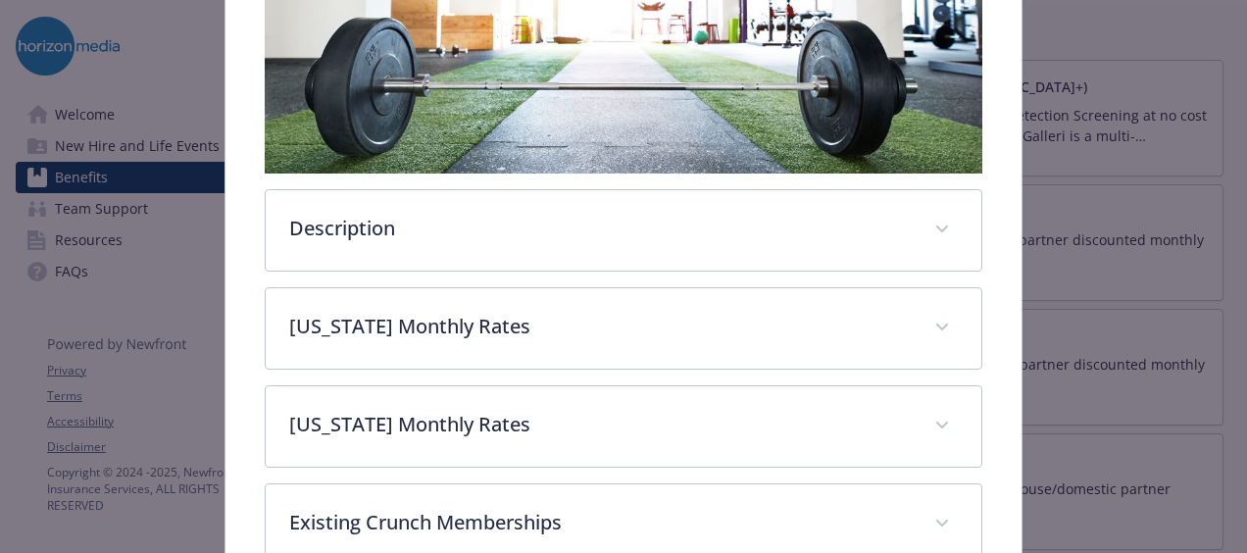
scroll to position [494, 0]
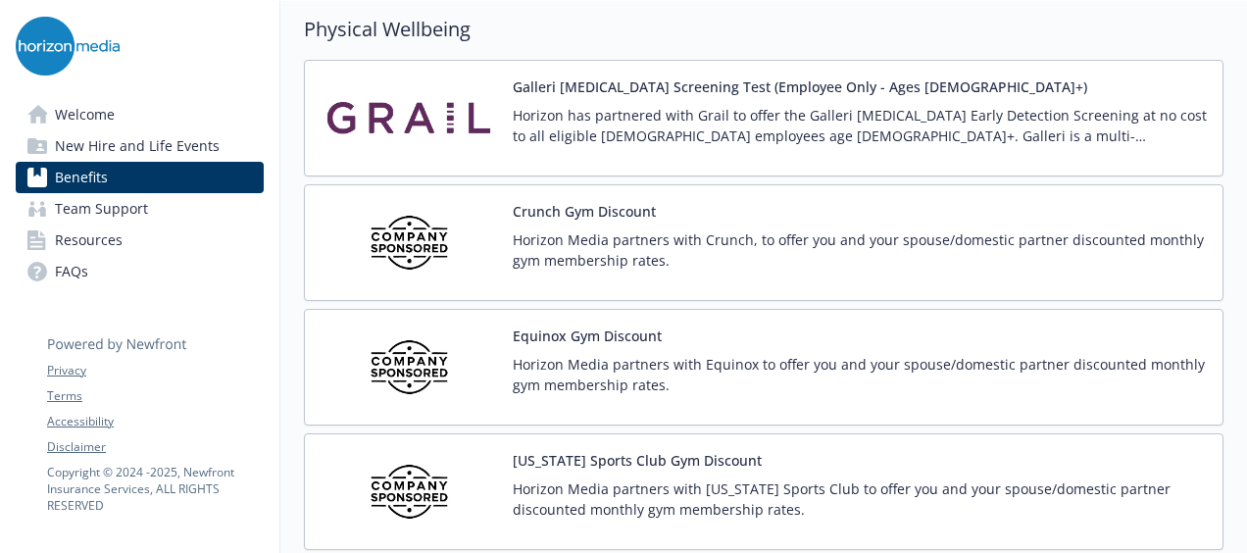
click at [1003, 233] on p "Horizon Media partners with Crunch, to offer you and your spouse/domestic partn…" at bounding box center [860, 249] width 694 height 41
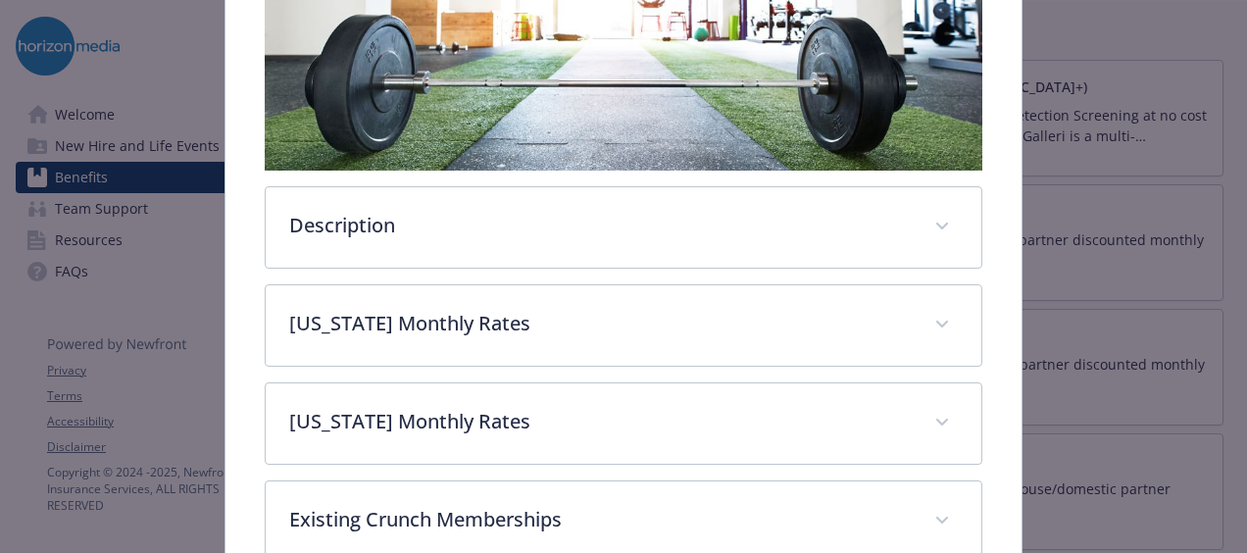
scroll to position [482, 0]
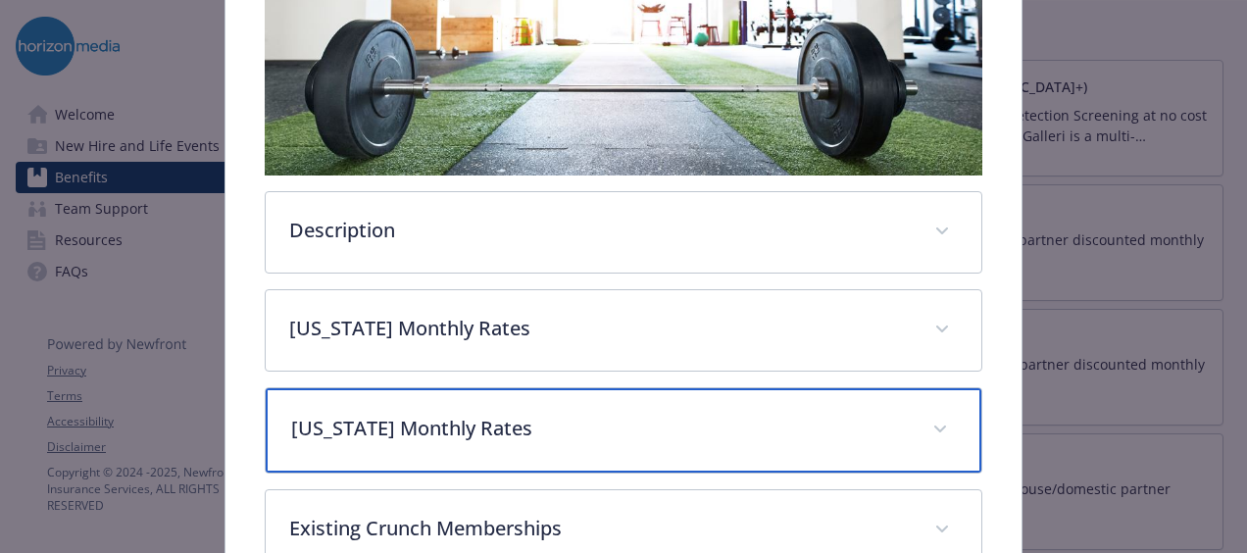
click at [934, 425] on icon "details for plan Physical Wellbeing - Crunch Gym Discount - Gym / Health / Fitn…" at bounding box center [940, 429] width 12 height 8
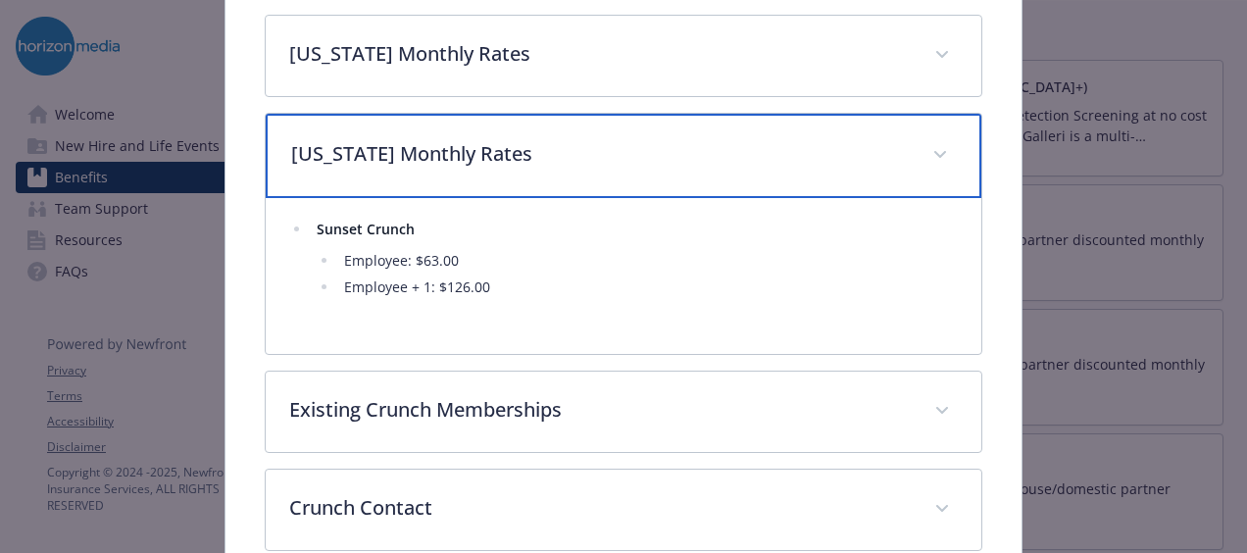
scroll to position [758, 0]
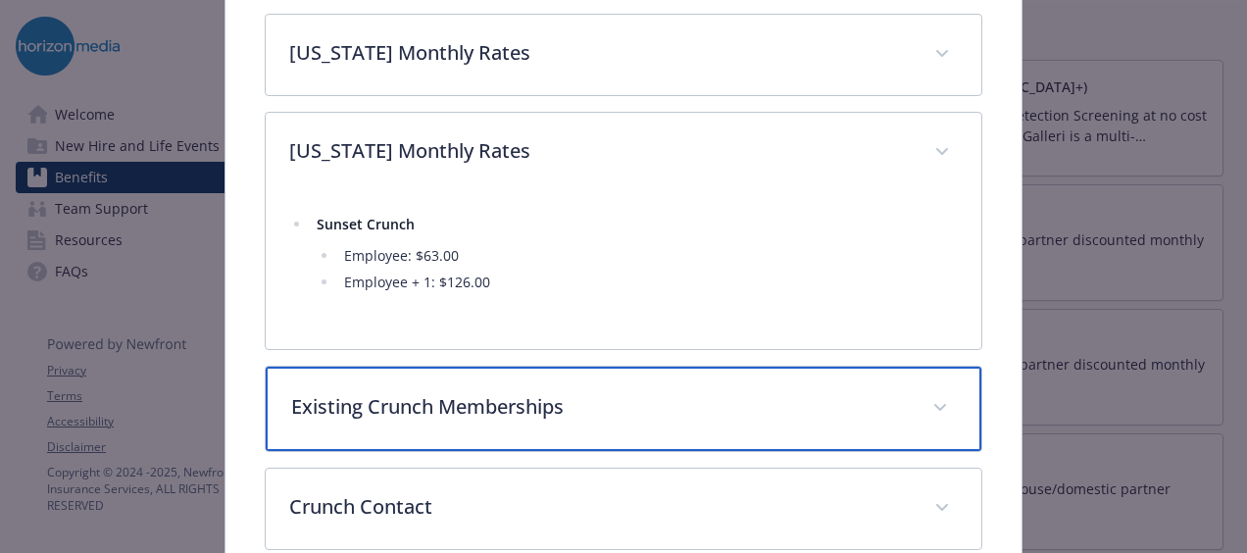
click at [802, 421] on div "Existing Crunch Memberships" at bounding box center [623, 409] width 715 height 84
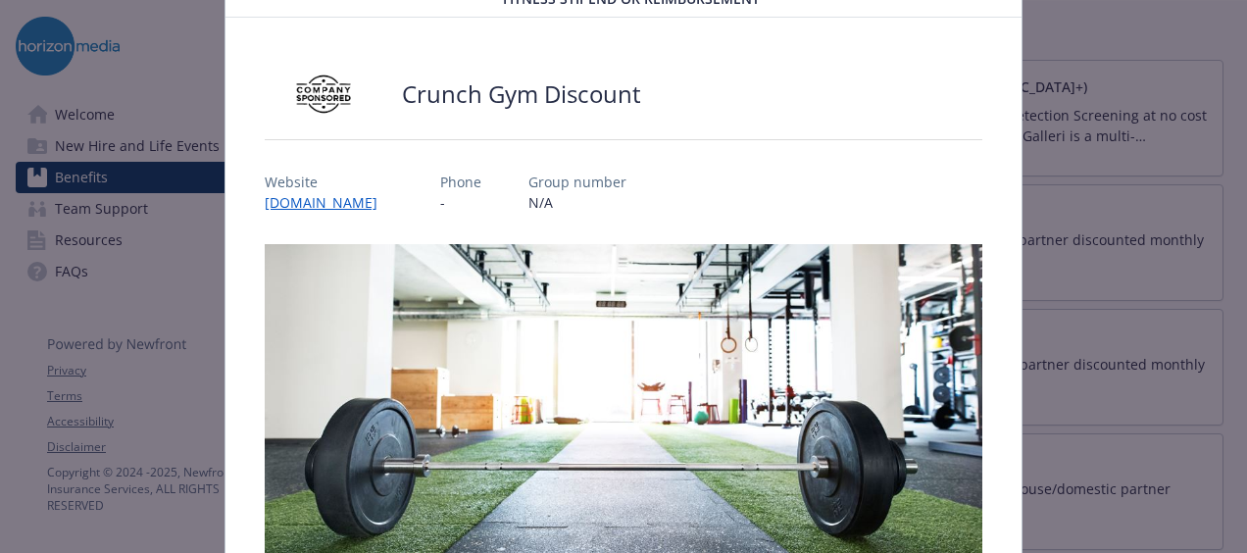
scroll to position [92, 0]
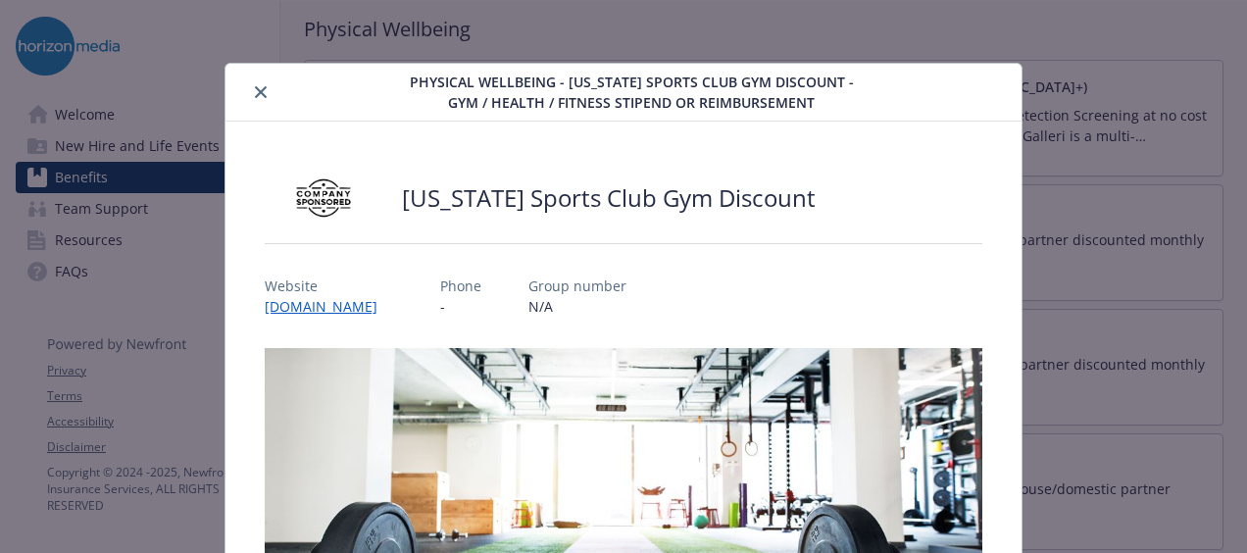
scroll to position [59, 0]
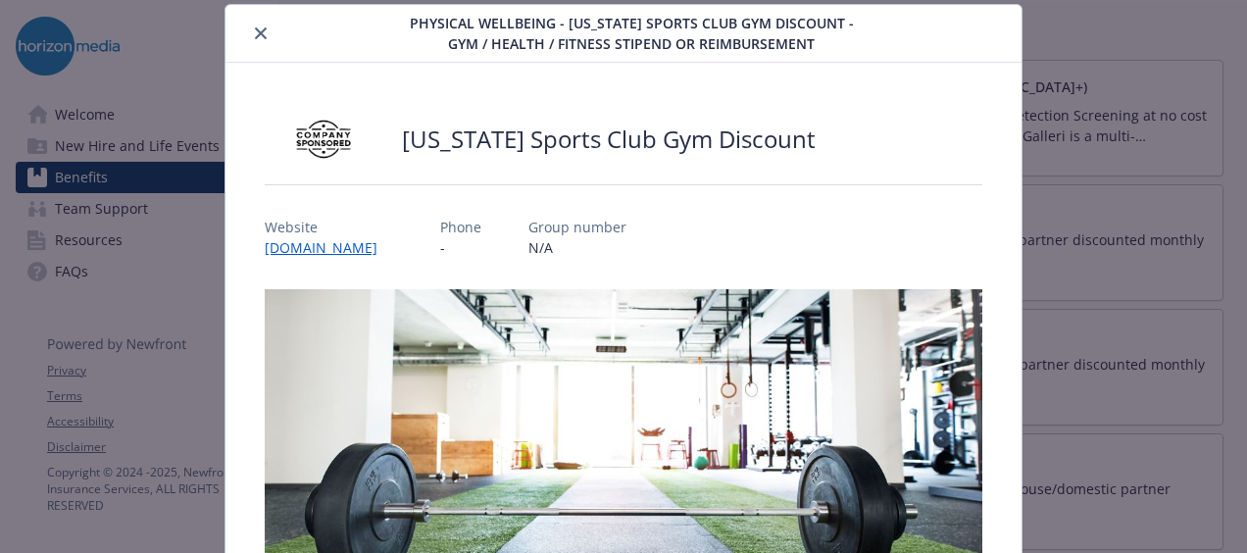
click at [259, 32] on icon "close" at bounding box center [261, 33] width 12 height 12
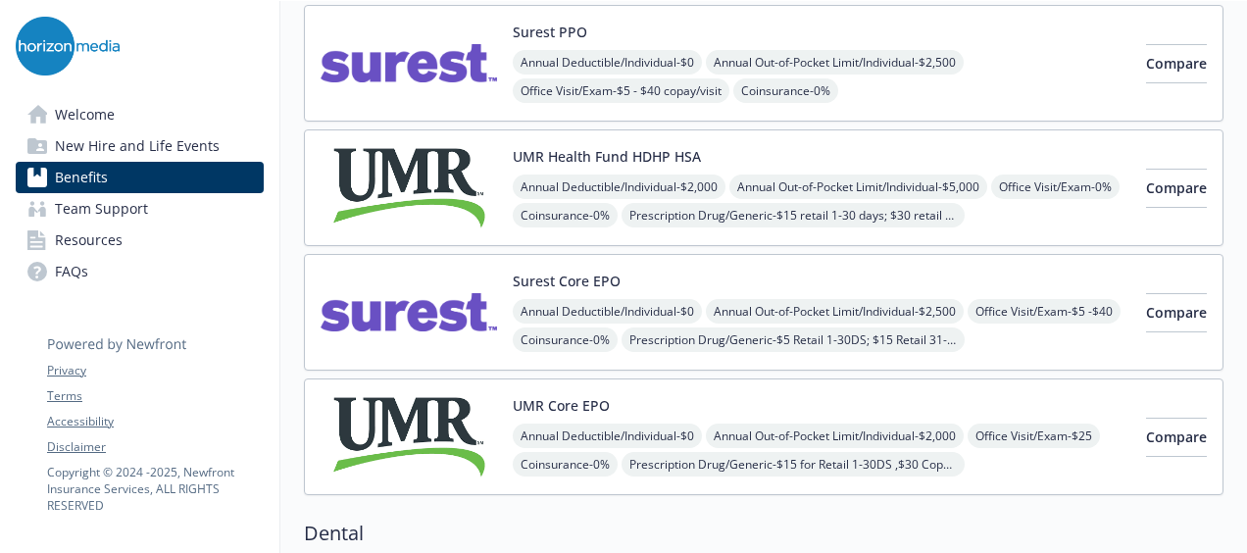
scroll to position [214, 0]
click at [1150, 309] on span "Compare" at bounding box center [1176, 311] width 61 height 19
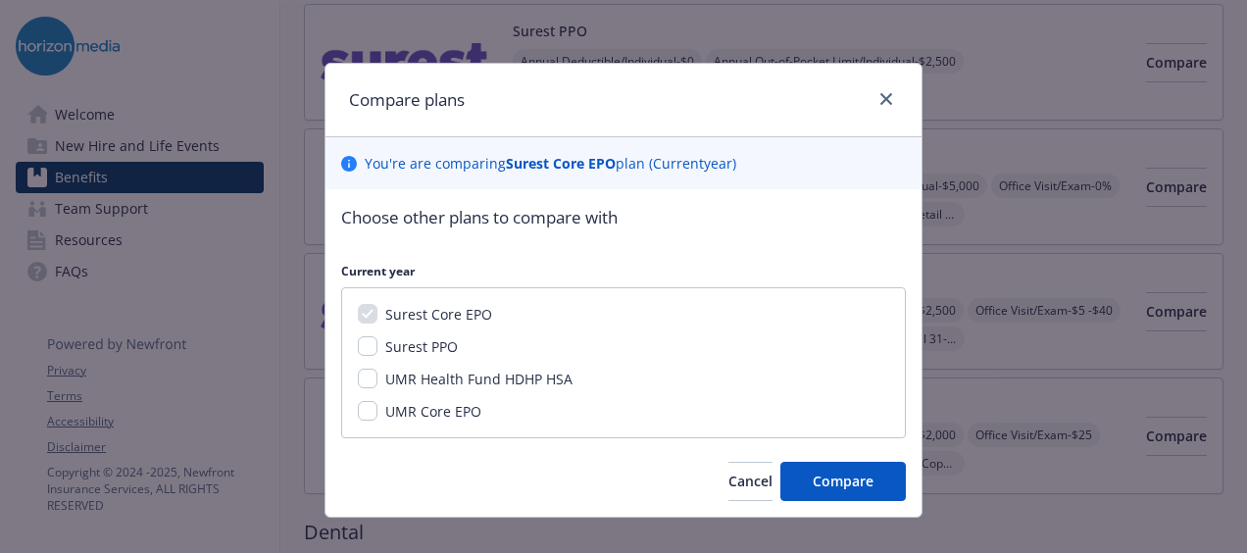
click at [359, 408] on input "UMR Core EPO" at bounding box center [368, 411] width 20 height 20
checkbox input "true"
click at [358, 344] on input "Surest PPO" at bounding box center [368, 346] width 20 height 20
checkbox input "true"
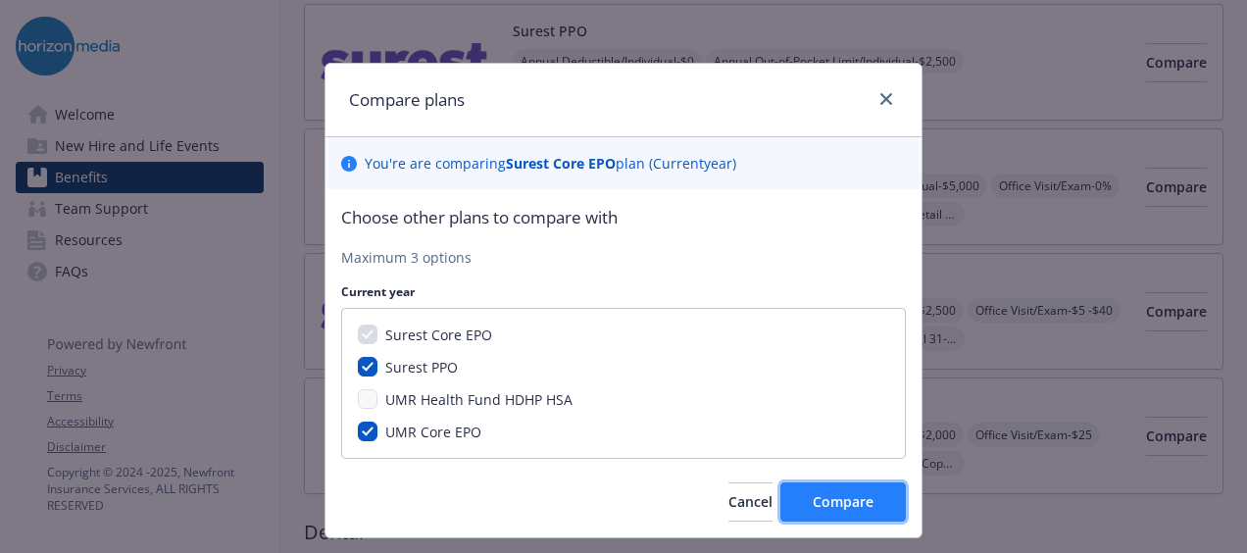
click at [847, 502] on span "Compare" at bounding box center [842, 501] width 61 height 19
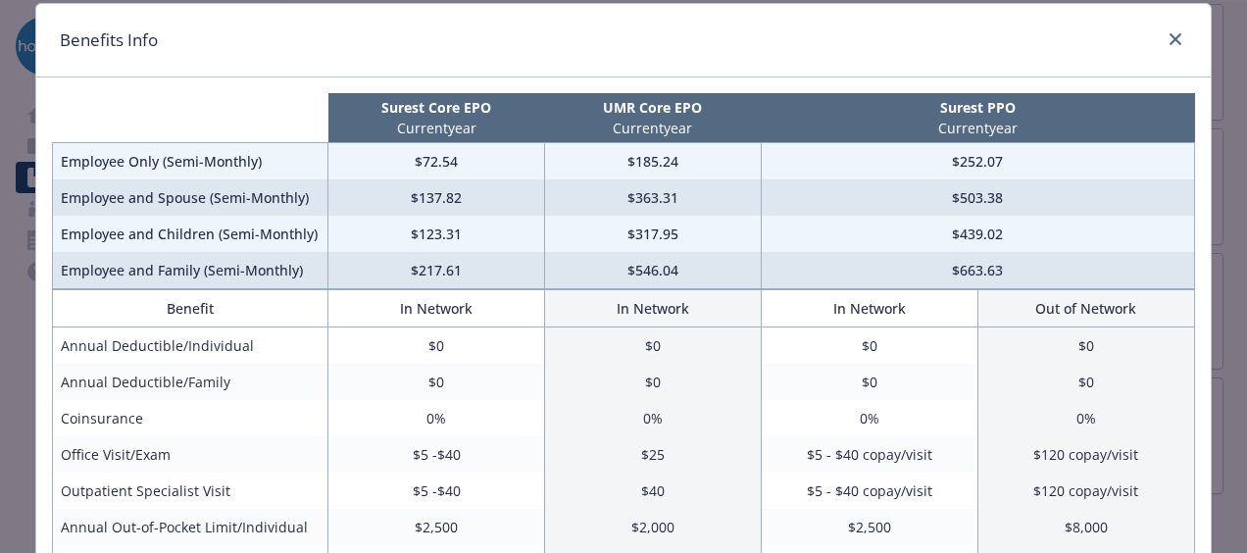
scroll to position [58, 0]
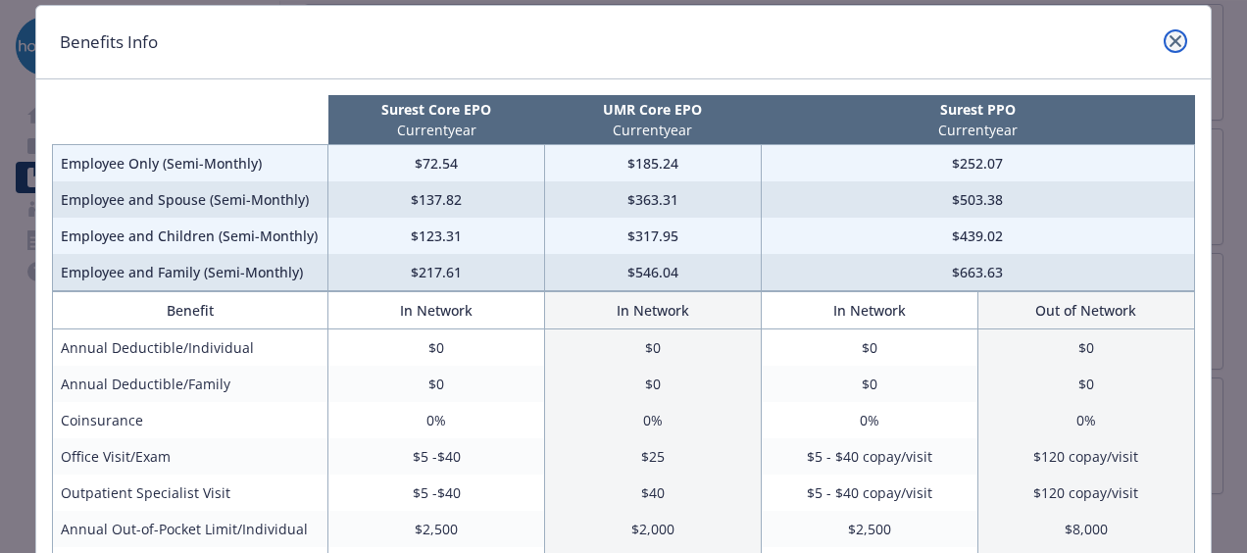
click at [1169, 44] on icon "close" at bounding box center [1175, 41] width 12 height 12
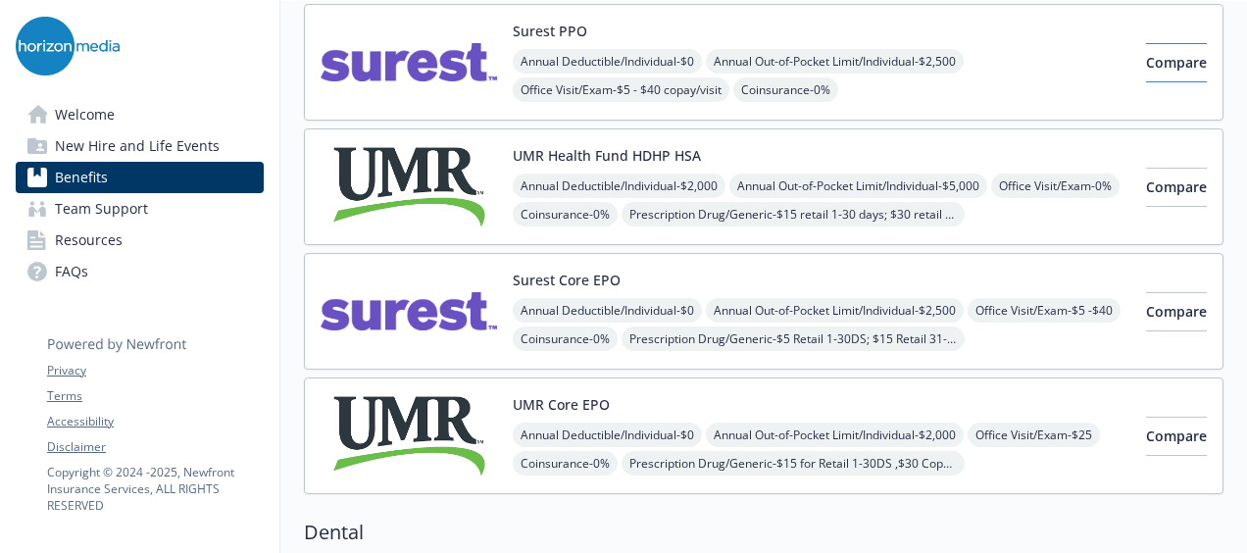
click at [1159, 63] on span "Compare" at bounding box center [1176, 62] width 61 height 19
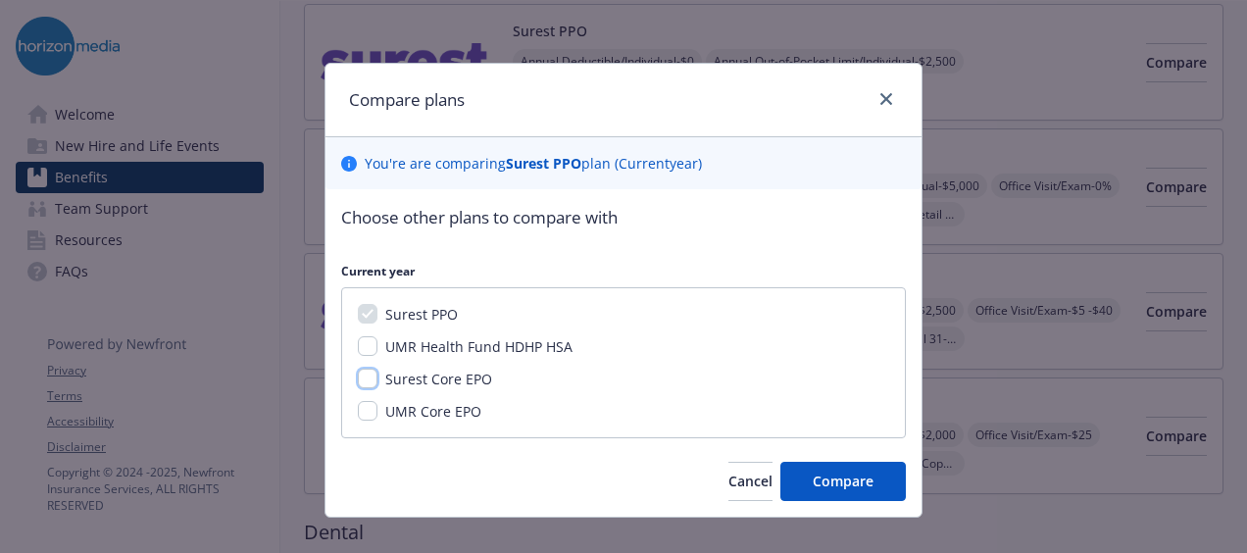
click at [360, 378] on input "Surest Core EPO" at bounding box center [368, 378] width 20 height 20
checkbox input "true"
click at [359, 343] on input "UMR Health Fund HDHP HSA" at bounding box center [368, 346] width 20 height 20
checkbox input "true"
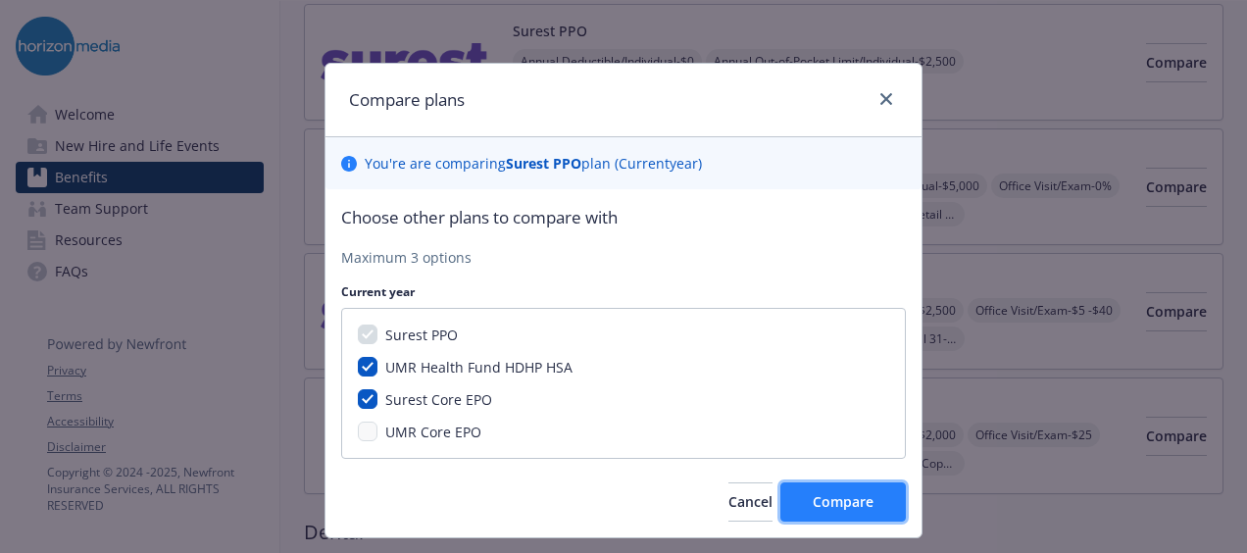
click at [826, 496] on span "Compare" at bounding box center [842, 501] width 61 height 19
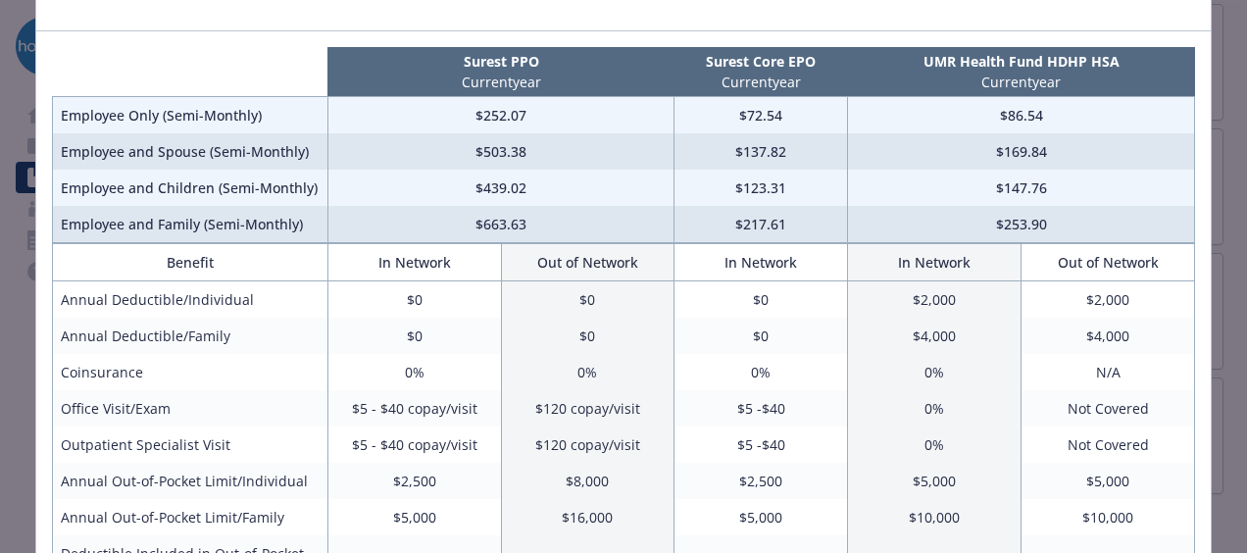
scroll to position [93, 0]
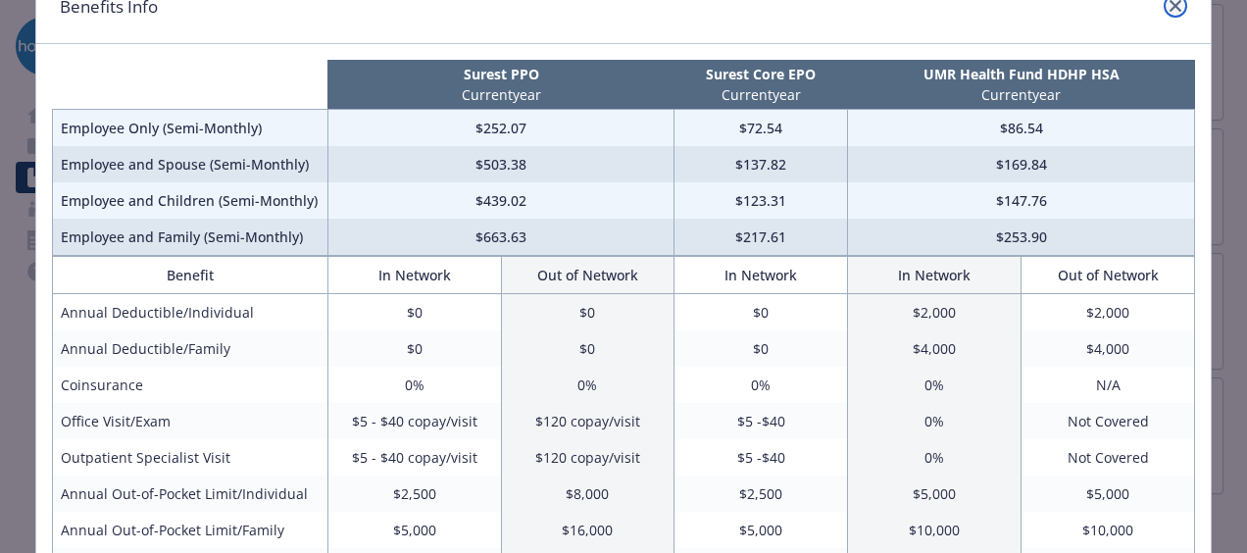
click at [1169, 5] on icon "close" at bounding box center [1175, 6] width 12 height 12
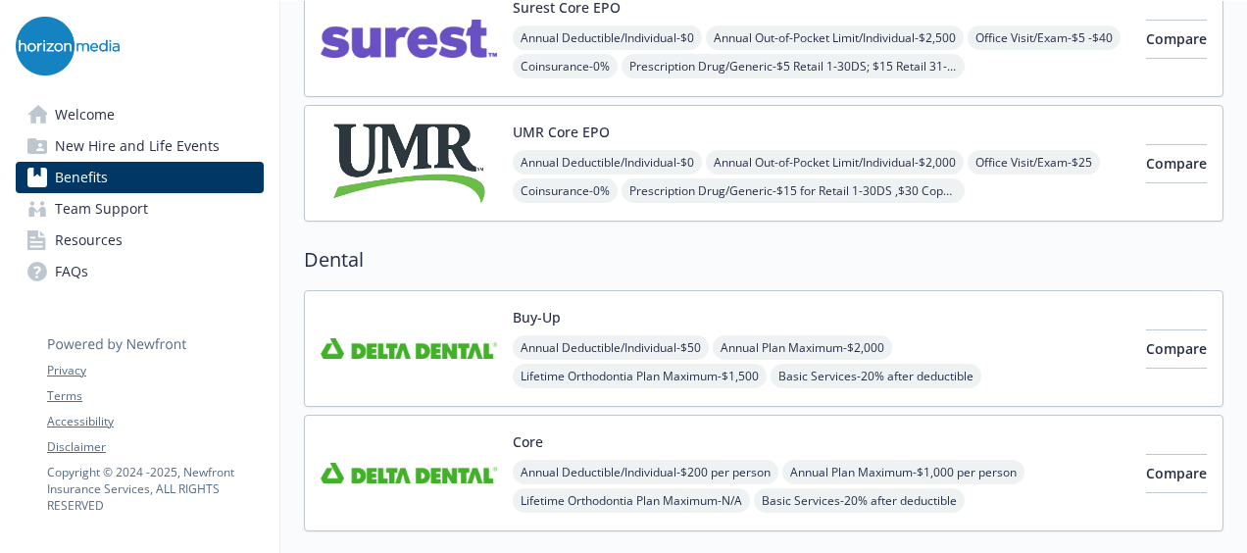
scroll to position [557, 0]
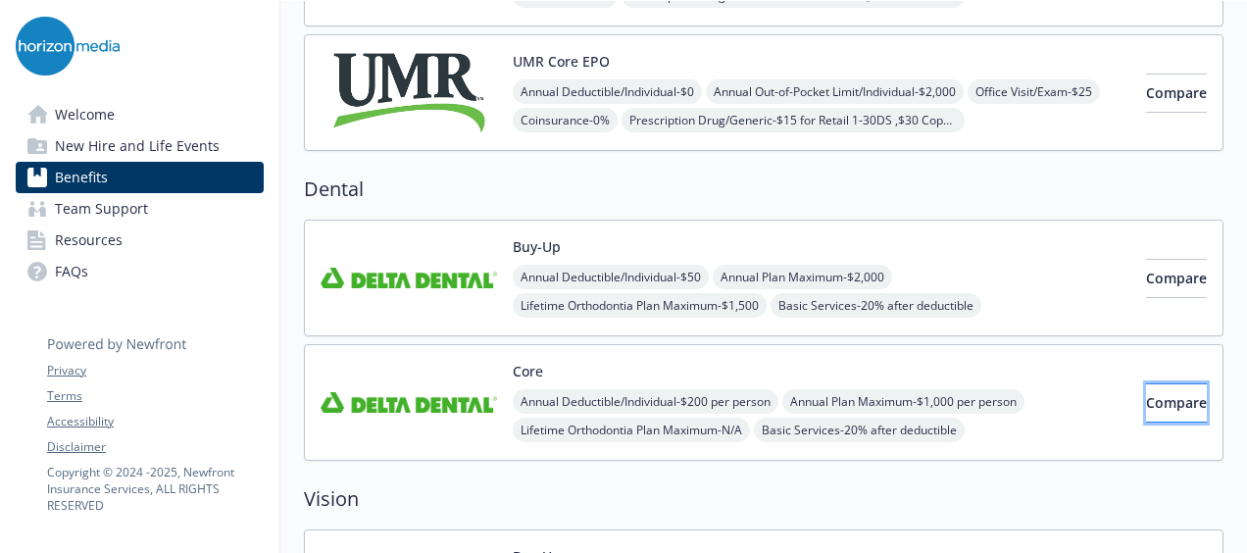
click at [1146, 398] on span "Compare" at bounding box center [1176, 402] width 61 height 19
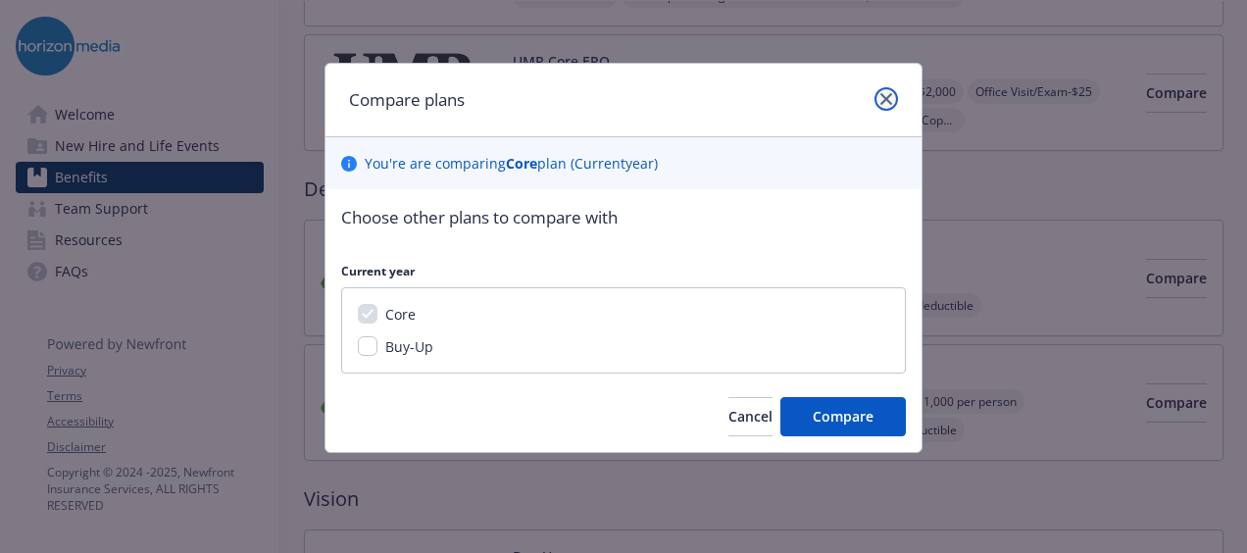
click at [886, 98] on icon "close" at bounding box center [886, 99] width 12 height 12
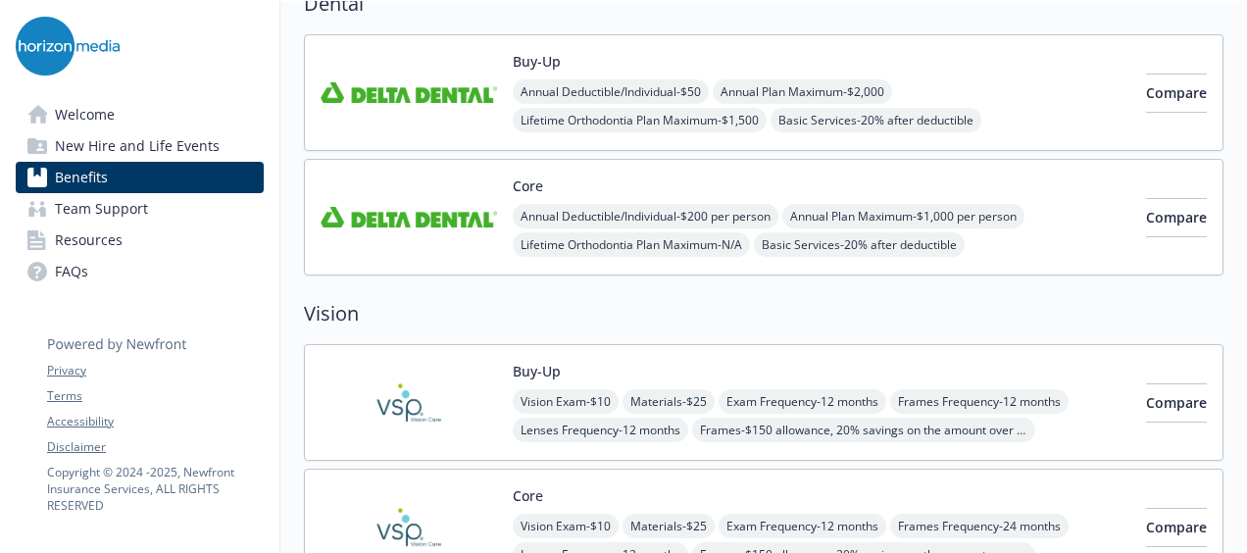
scroll to position [745, 0]
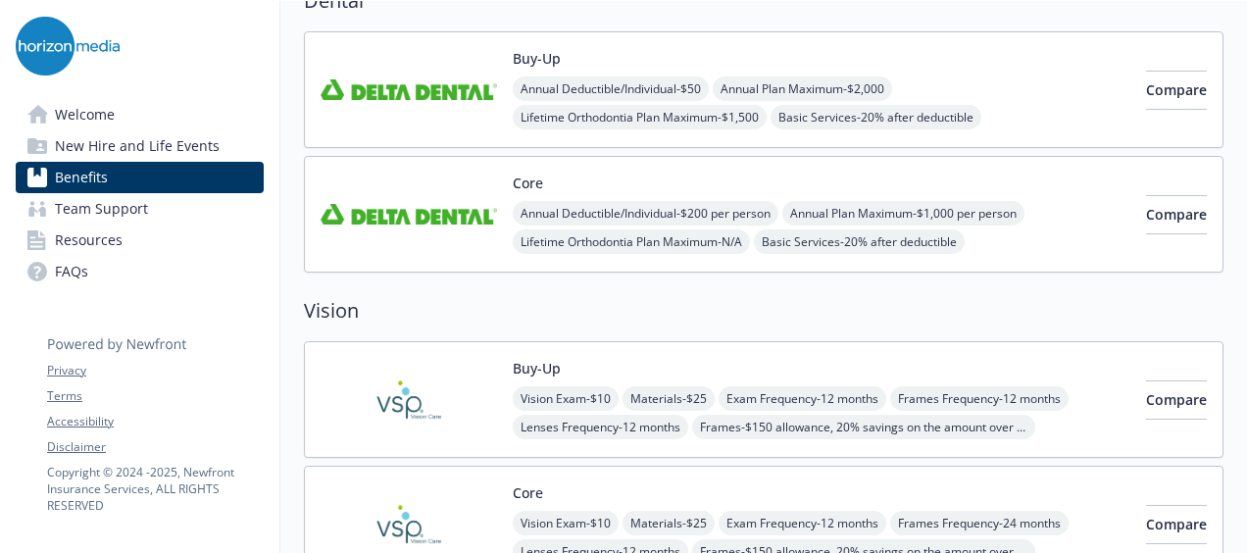
click at [1152, 394] on span "Compare" at bounding box center [1176, 399] width 61 height 19
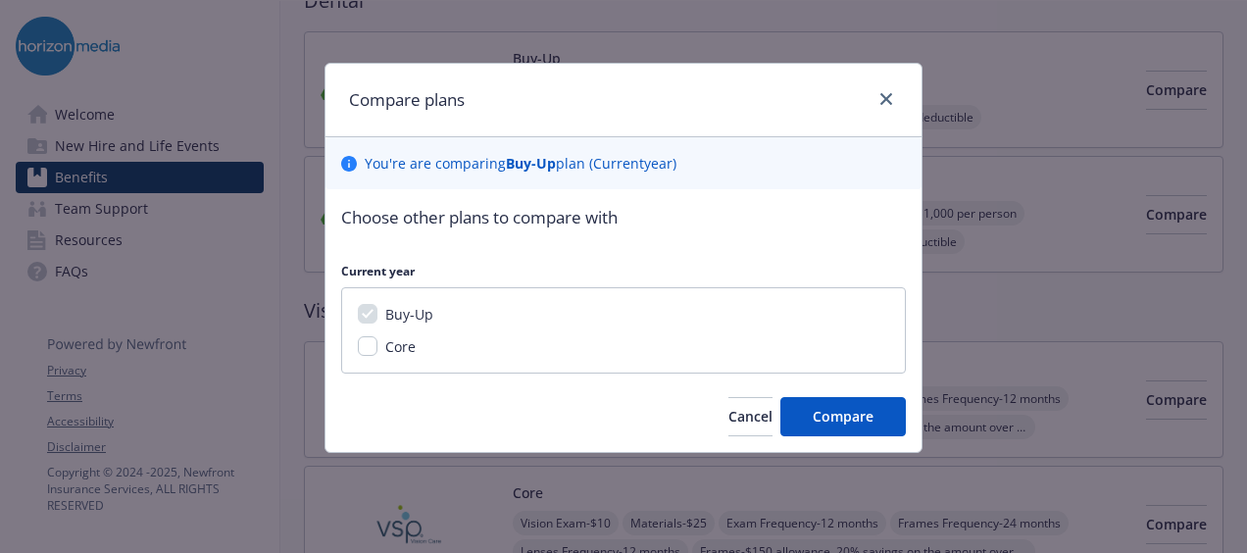
click at [853, 412] on span "Compare" at bounding box center [842, 416] width 61 height 19
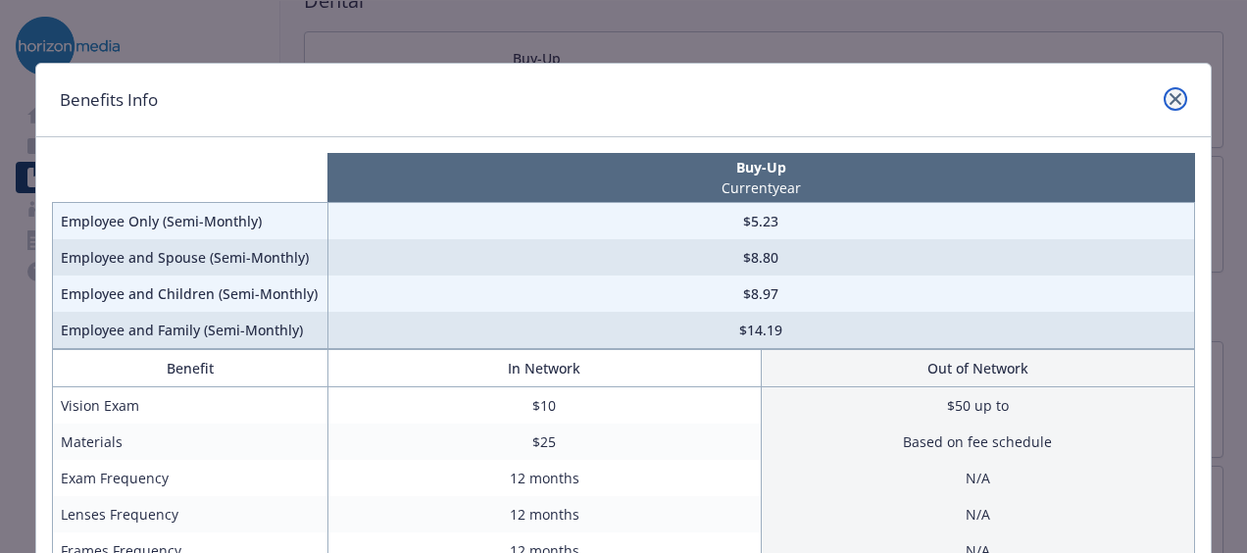
click at [1169, 93] on icon "close" at bounding box center [1175, 99] width 12 height 12
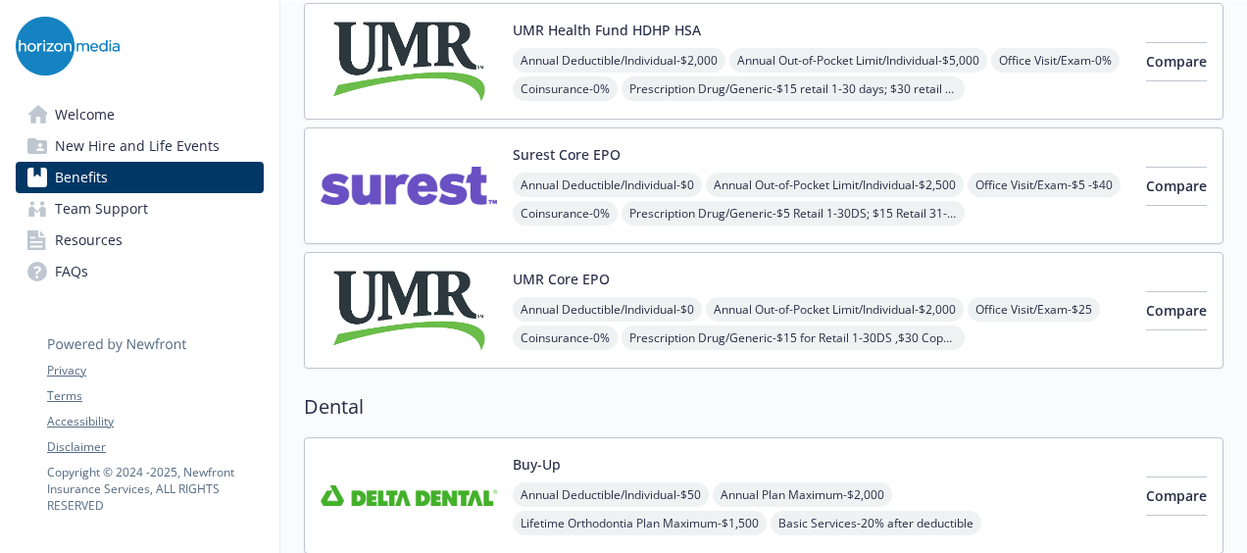
scroll to position [384, 0]
